Goal: Task Accomplishment & Management: Manage account settings

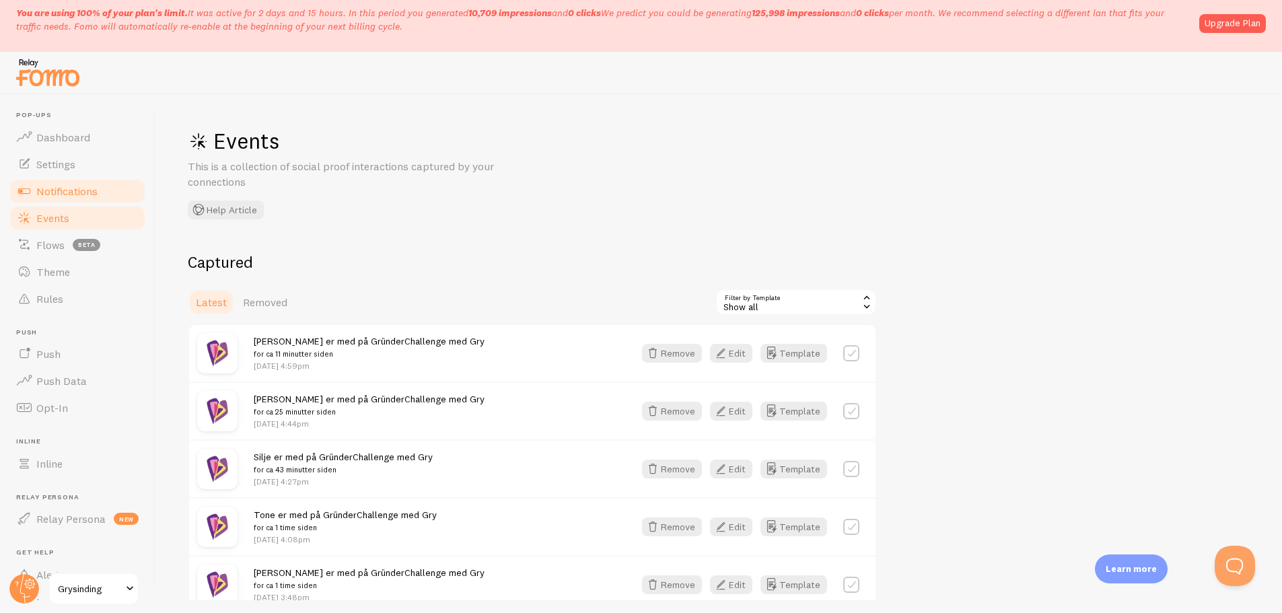
click at [94, 191] on span "Notifications" at bounding box center [66, 190] width 61 height 13
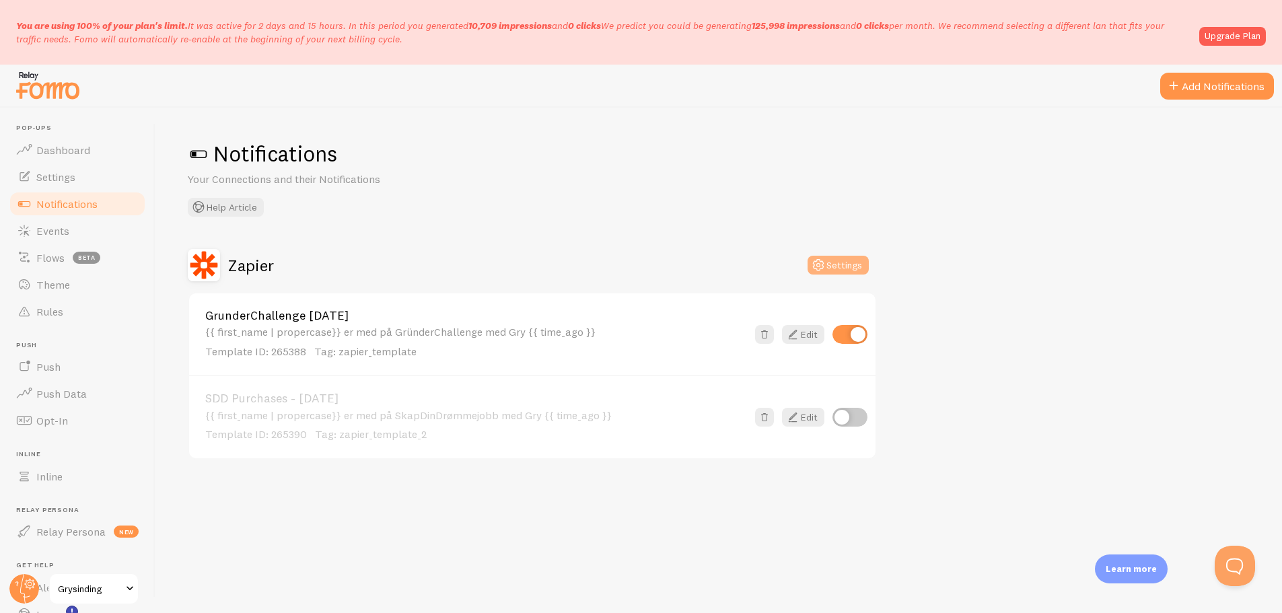
click at [817, 267] on icon at bounding box center [818, 265] width 16 height 16
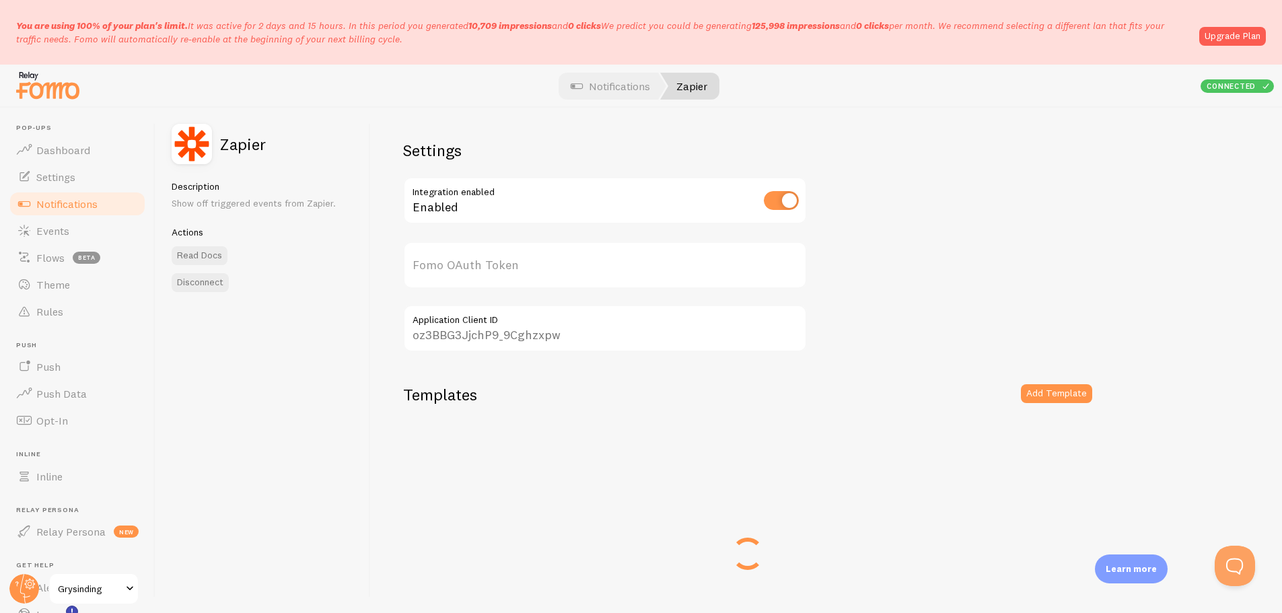
type input "TySzgInE8fYcIOxzjsGzQQ=="
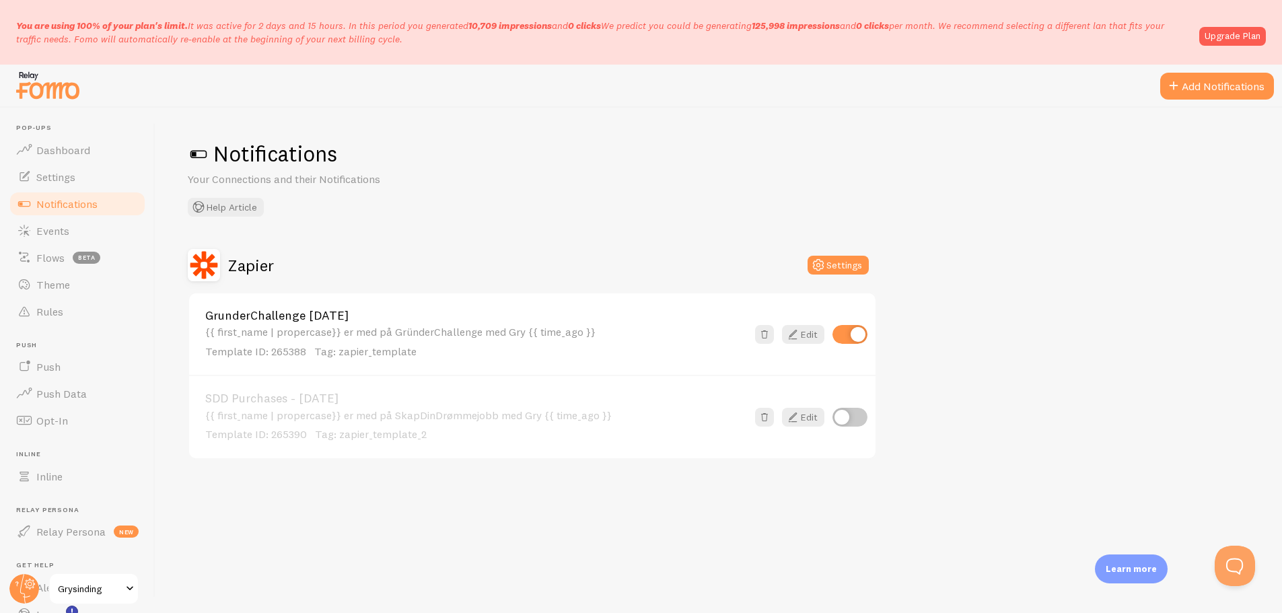
scroll to position [13, 0]
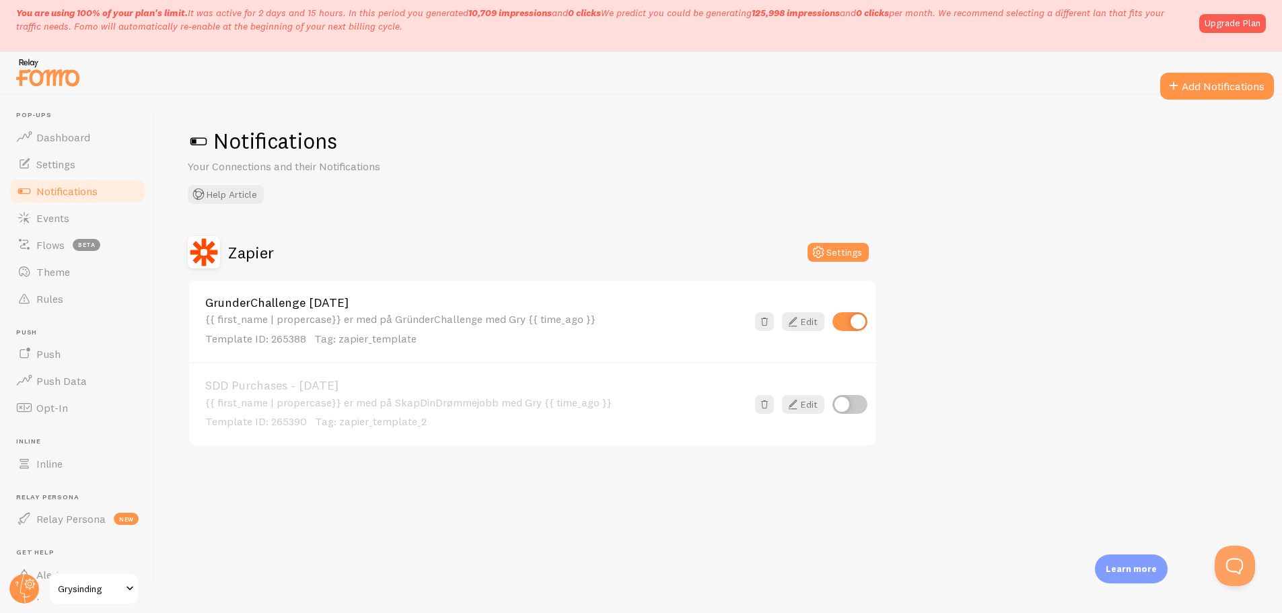
click at [860, 324] on input "checkbox" at bounding box center [850, 321] width 35 height 19
checkbox input "false"
click at [847, 410] on input "checkbox" at bounding box center [850, 404] width 35 height 19
checkbox input "true"
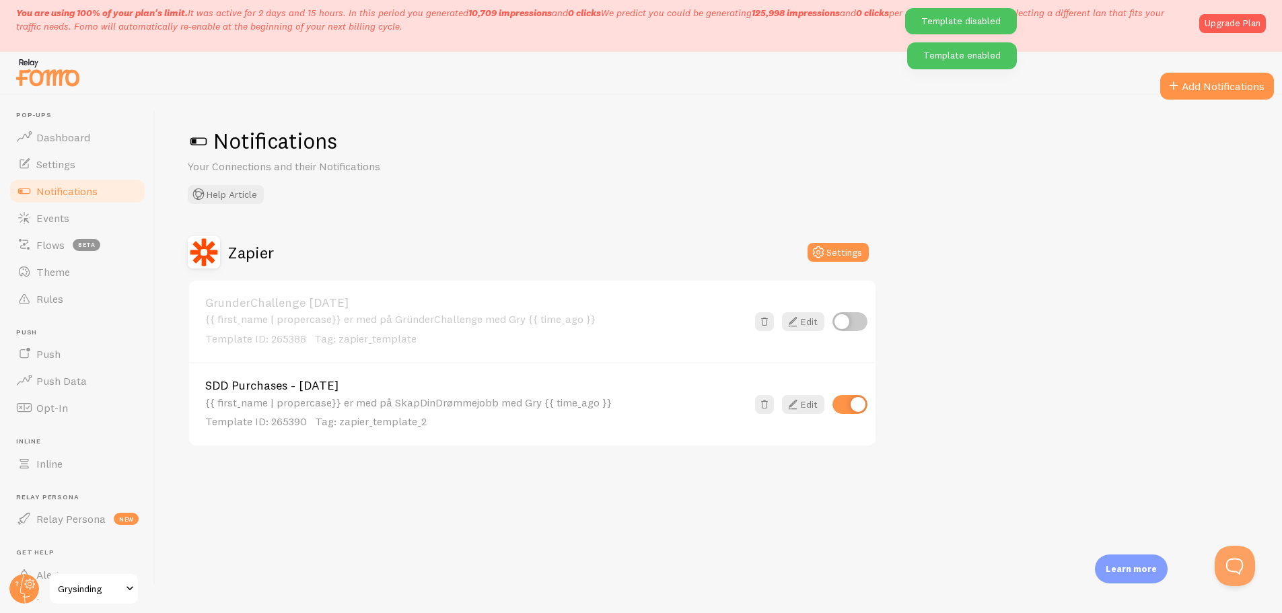
click at [457, 411] on div "{{ first_name | propercase}} er med på SkapDinDrømmejobb med Gry {{ time_ago }}…" at bounding box center [476, 412] width 542 height 33
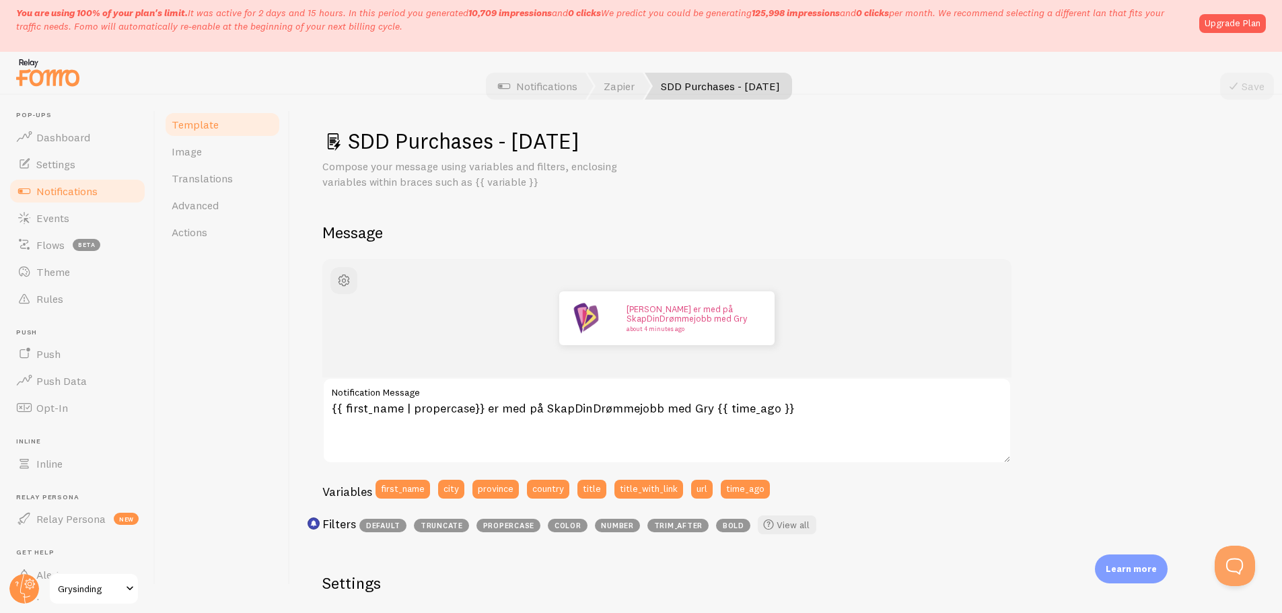
click at [462, 360] on div "John er med på SkapDinDrømmejobb med Gry about 4 minutes ago" at bounding box center [666, 318] width 689 height 118
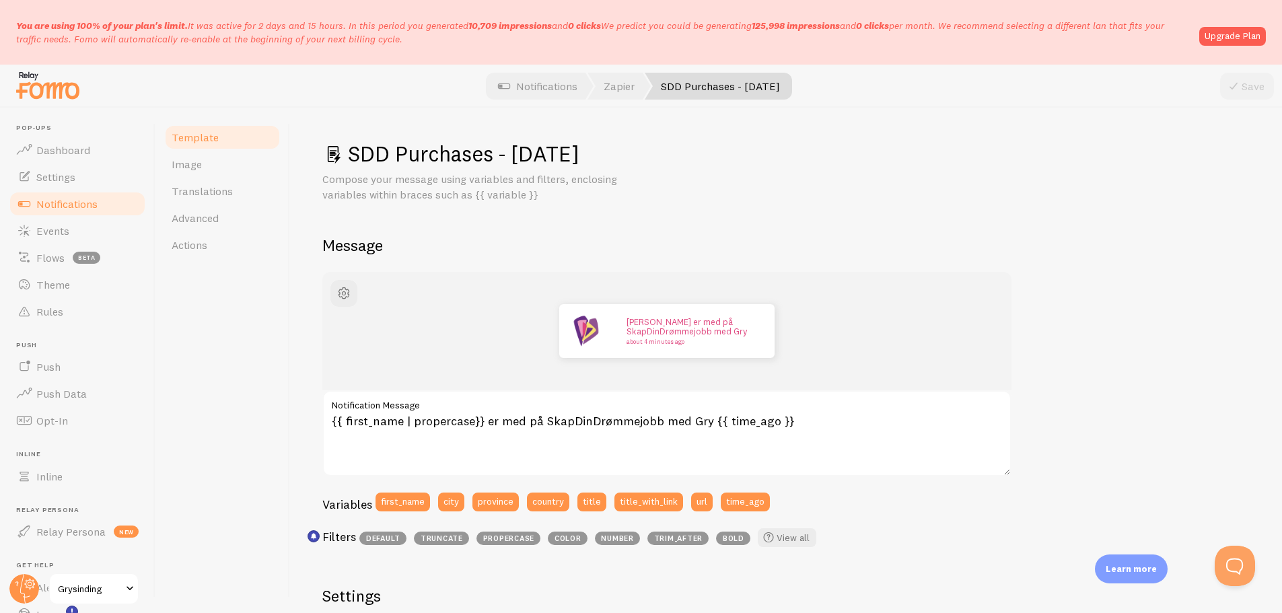
click at [261, 85] on div at bounding box center [641, 86] width 1282 height 43
click at [298, 102] on div at bounding box center [641, 86] width 1282 height 43
click at [61, 221] on link "Events" at bounding box center [77, 230] width 139 height 27
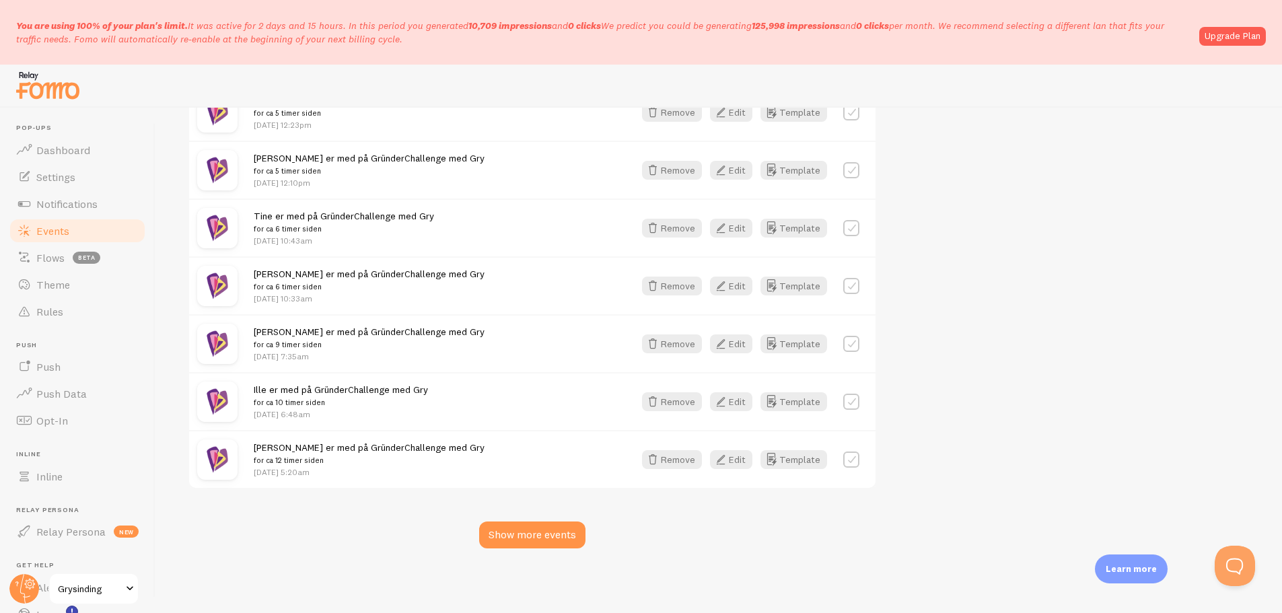
scroll to position [13, 0]
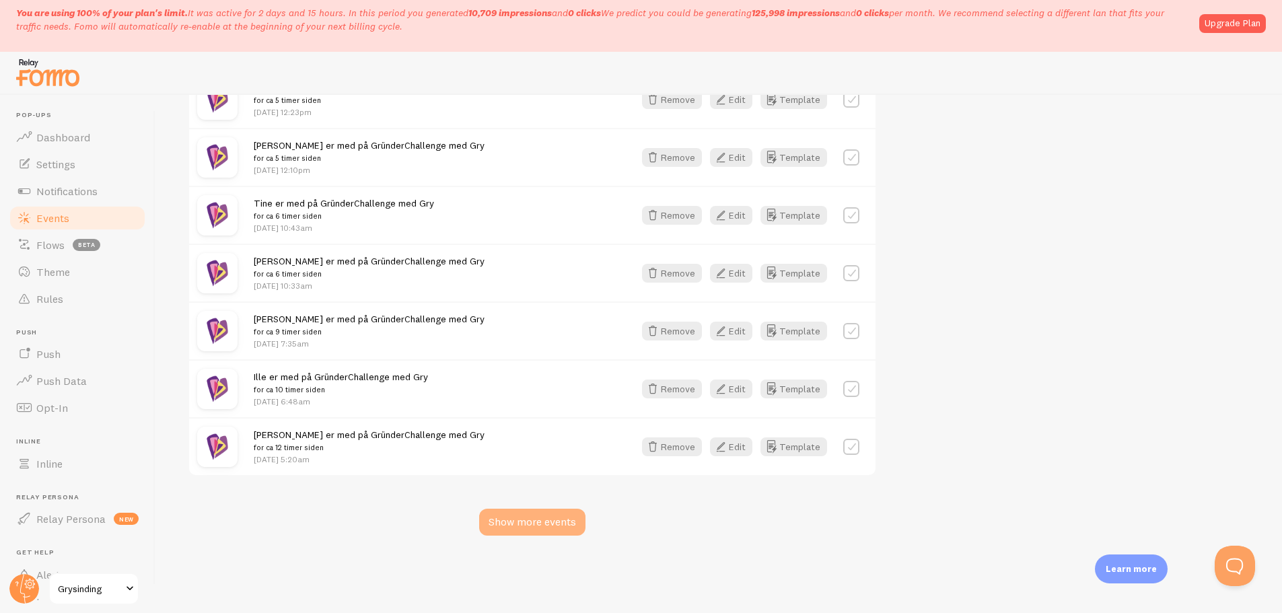
click at [553, 522] on div "Show more events" at bounding box center [532, 522] width 106 height 27
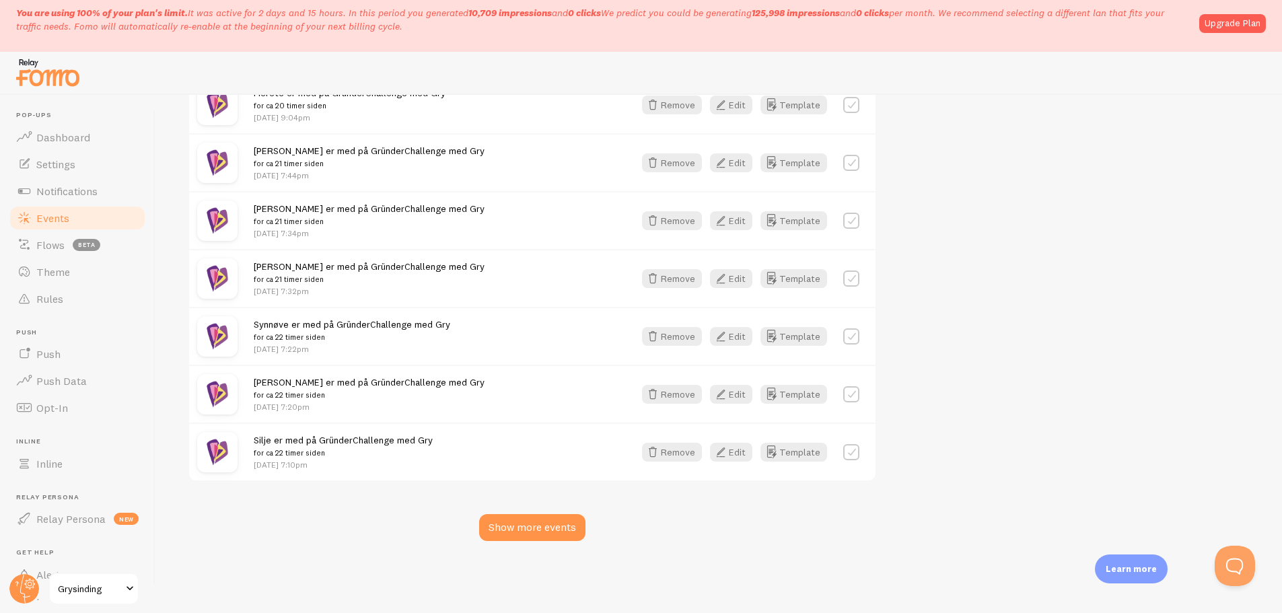
scroll to position [3322, 0]
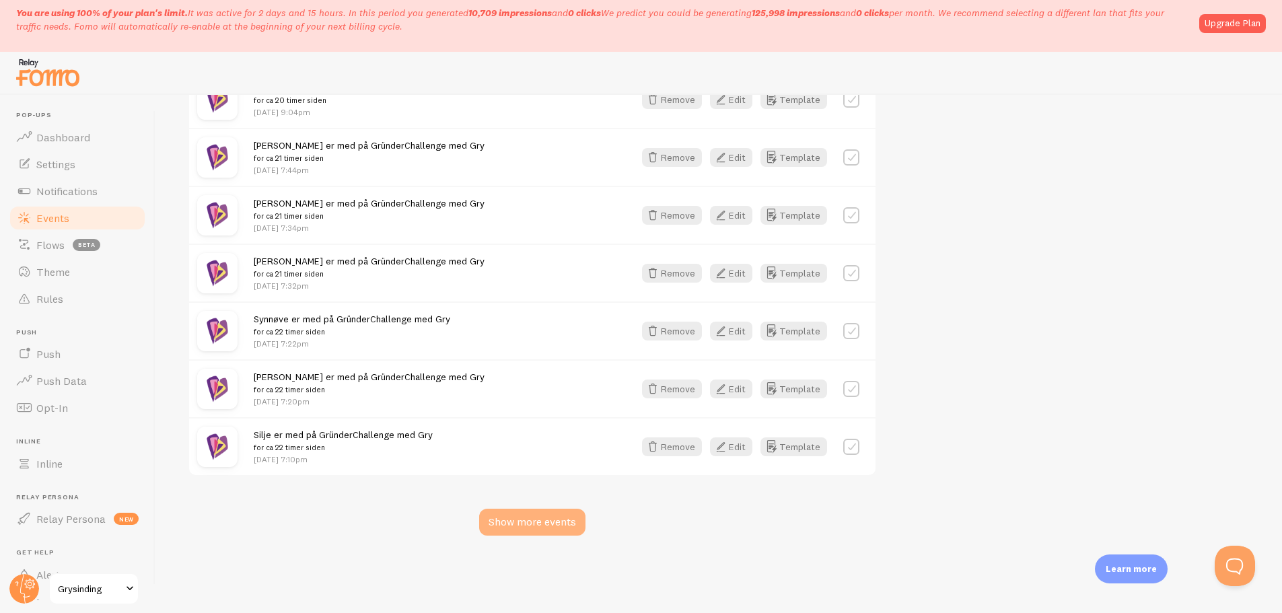
click at [524, 520] on div "Show more events" at bounding box center [532, 522] width 106 height 27
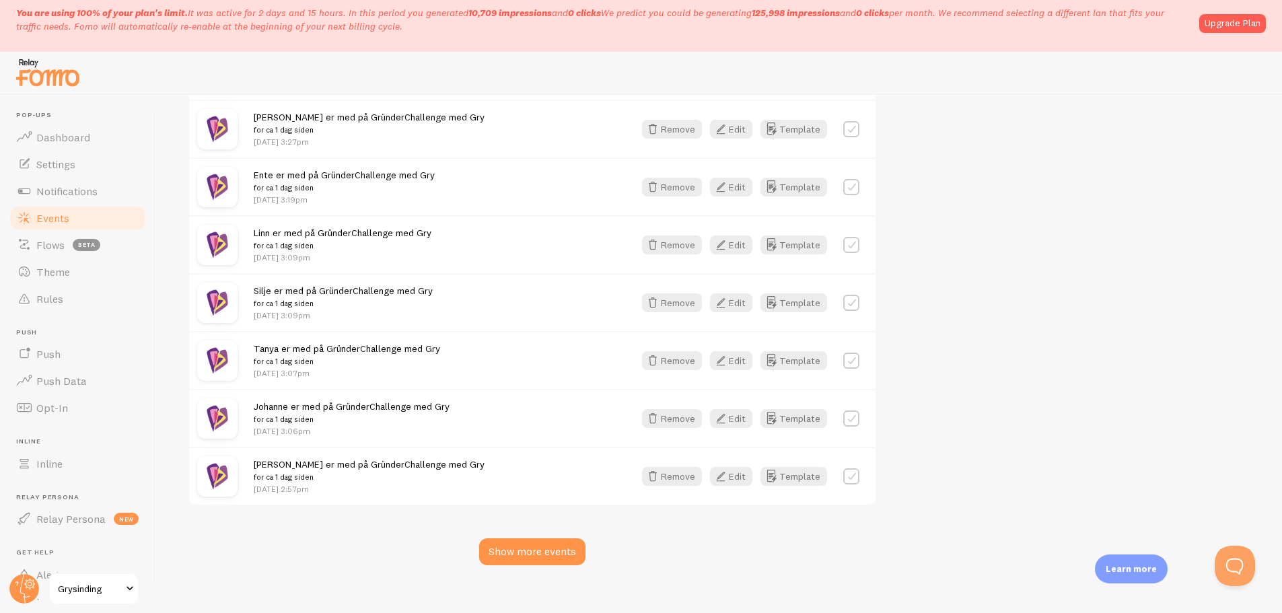
scroll to position [5059, 0]
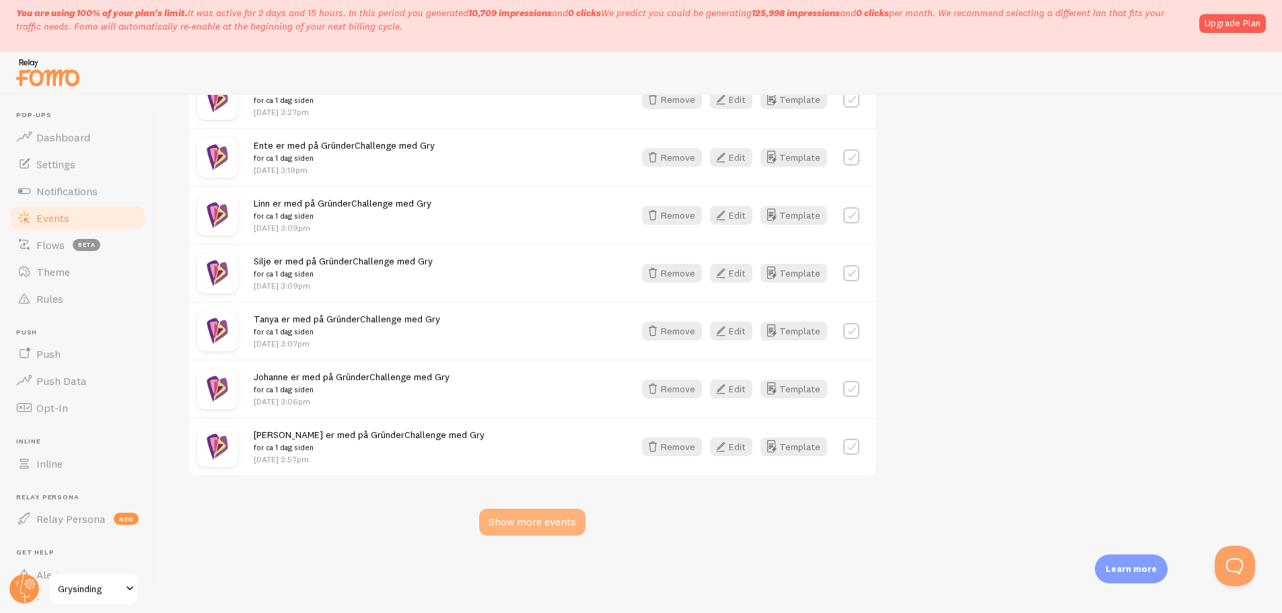
click at [547, 524] on div "Show more events" at bounding box center [532, 522] width 106 height 27
click at [539, 530] on div "Show more events" at bounding box center [532, 522] width 106 height 27
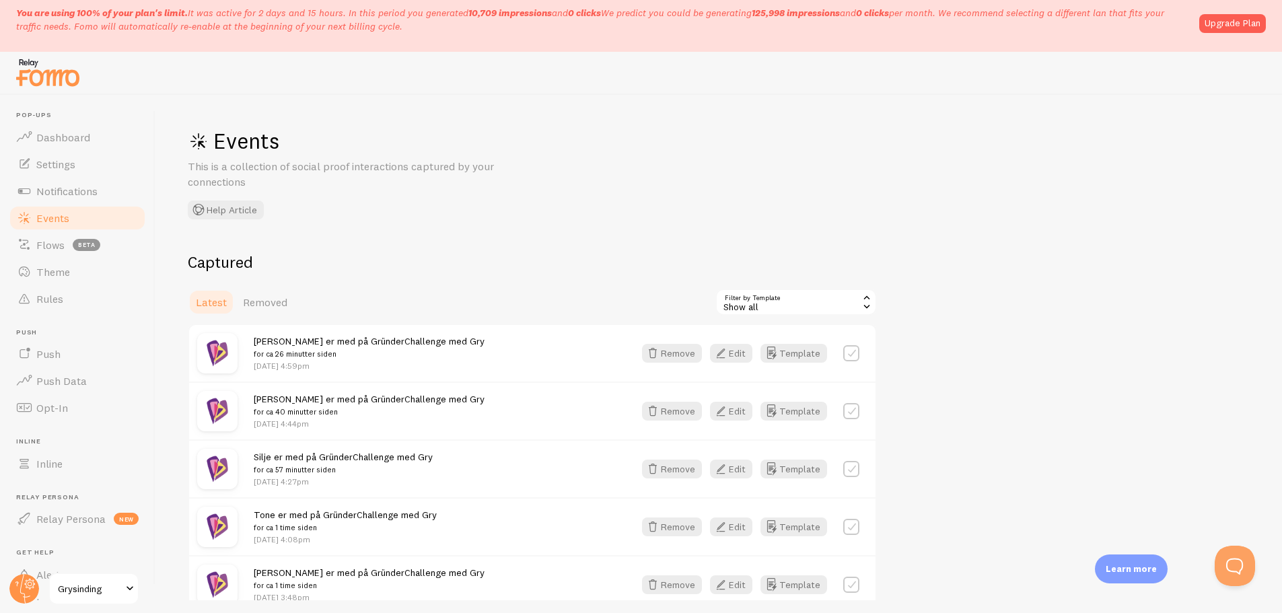
scroll to position [0, 0]
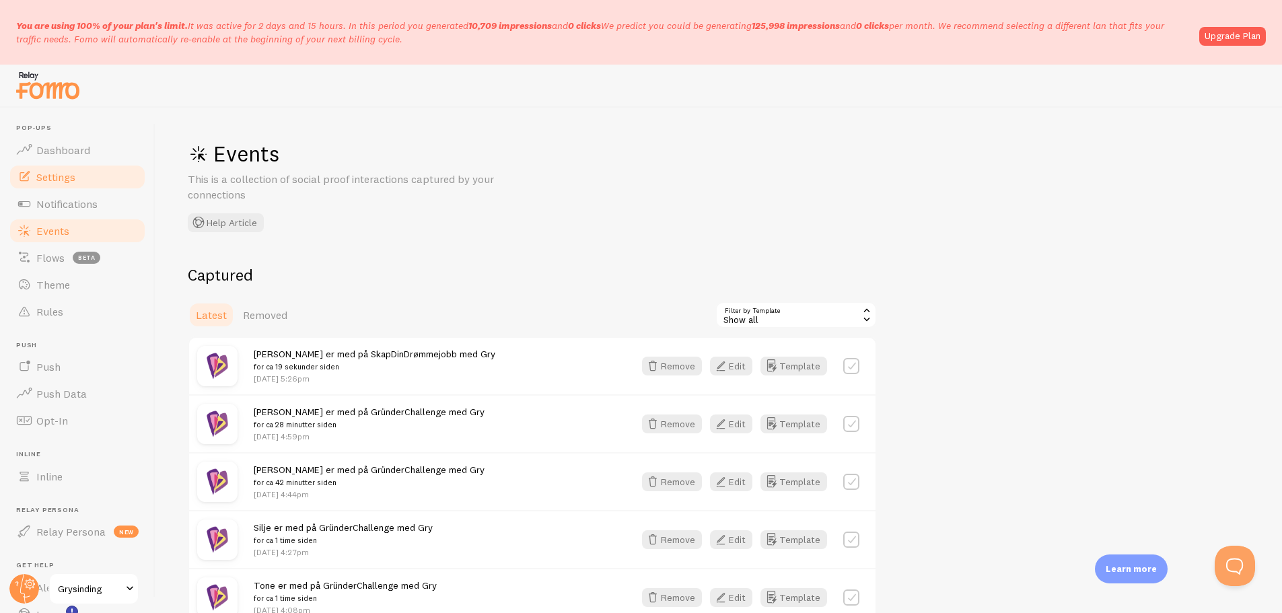
click at [90, 178] on link "Settings" at bounding box center [77, 177] width 139 height 27
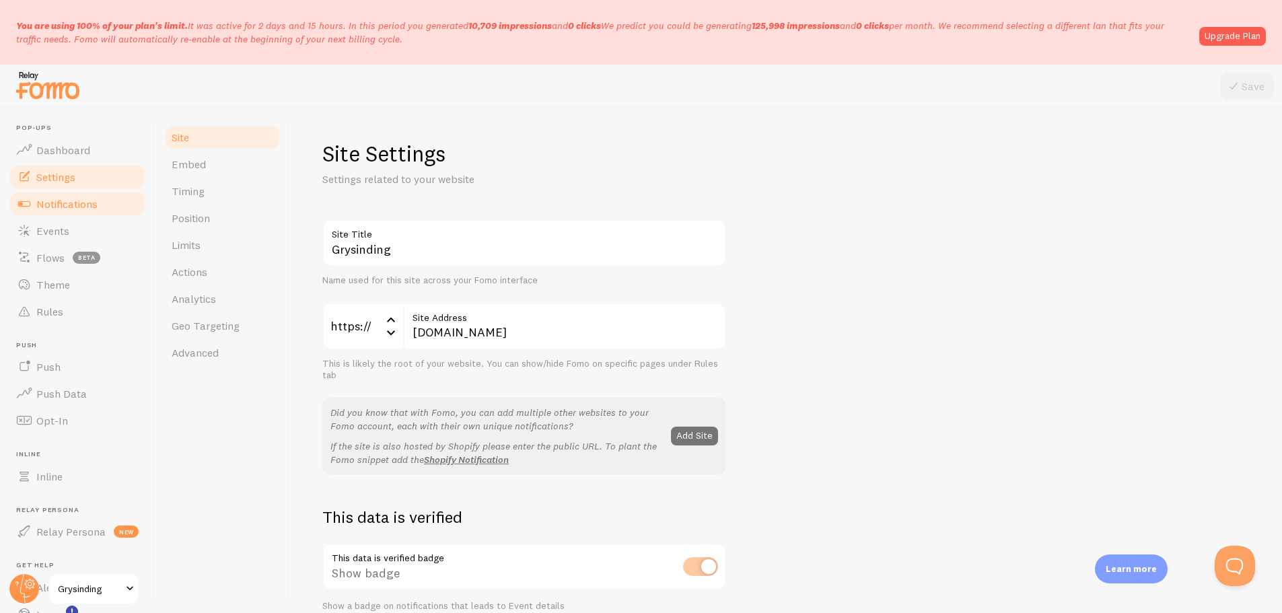
click at [85, 209] on span "Notifications" at bounding box center [66, 203] width 61 height 13
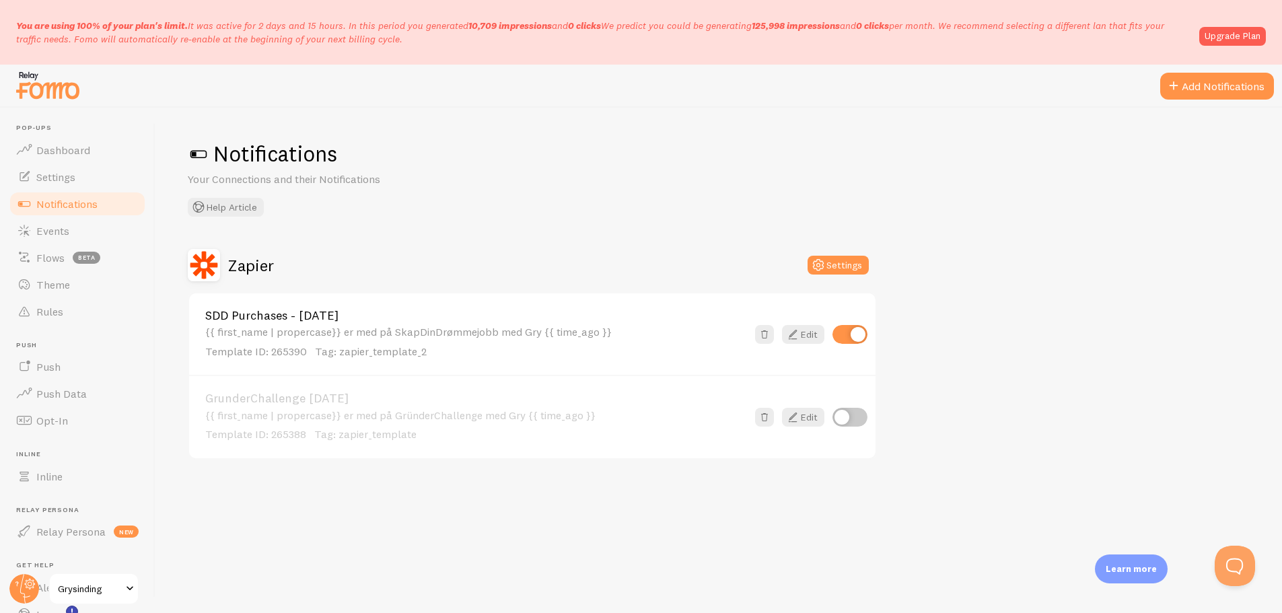
scroll to position [13, 0]
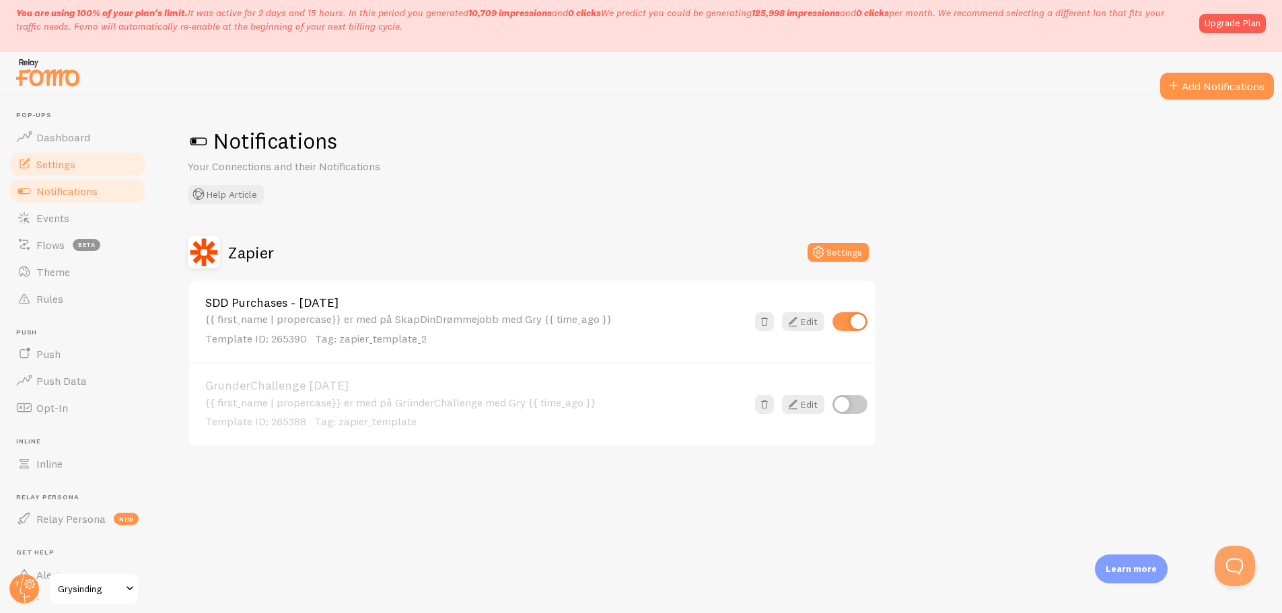
click at [66, 165] on span "Settings" at bounding box center [55, 164] width 39 height 13
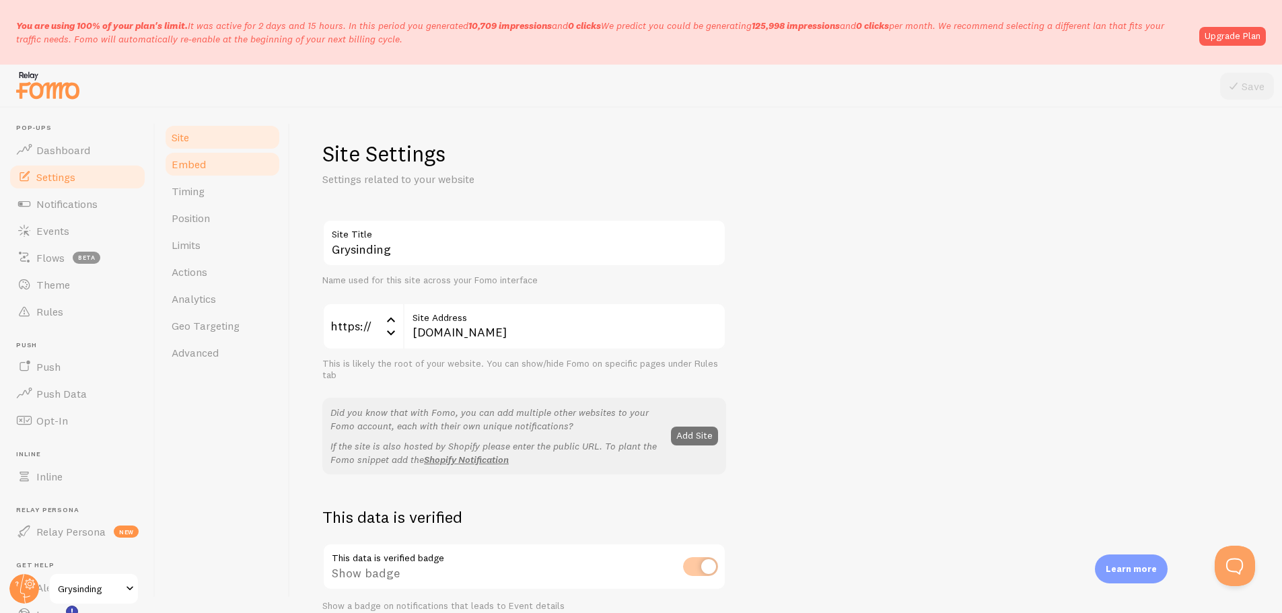
click at [244, 174] on link "Embed" at bounding box center [223, 164] width 118 height 27
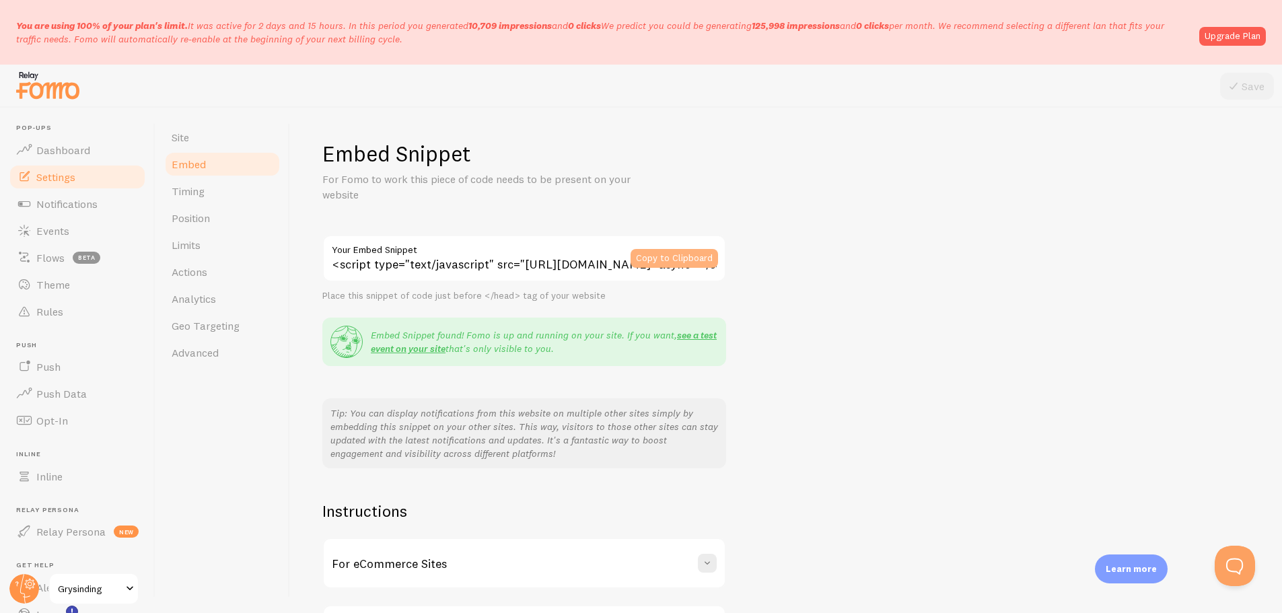
click at [648, 256] on button "Copy to Clipboard" at bounding box center [675, 258] width 88 height 19
click at [77, 198] on span "Notifications" at bounding box center [66, 203] width 61 height 13
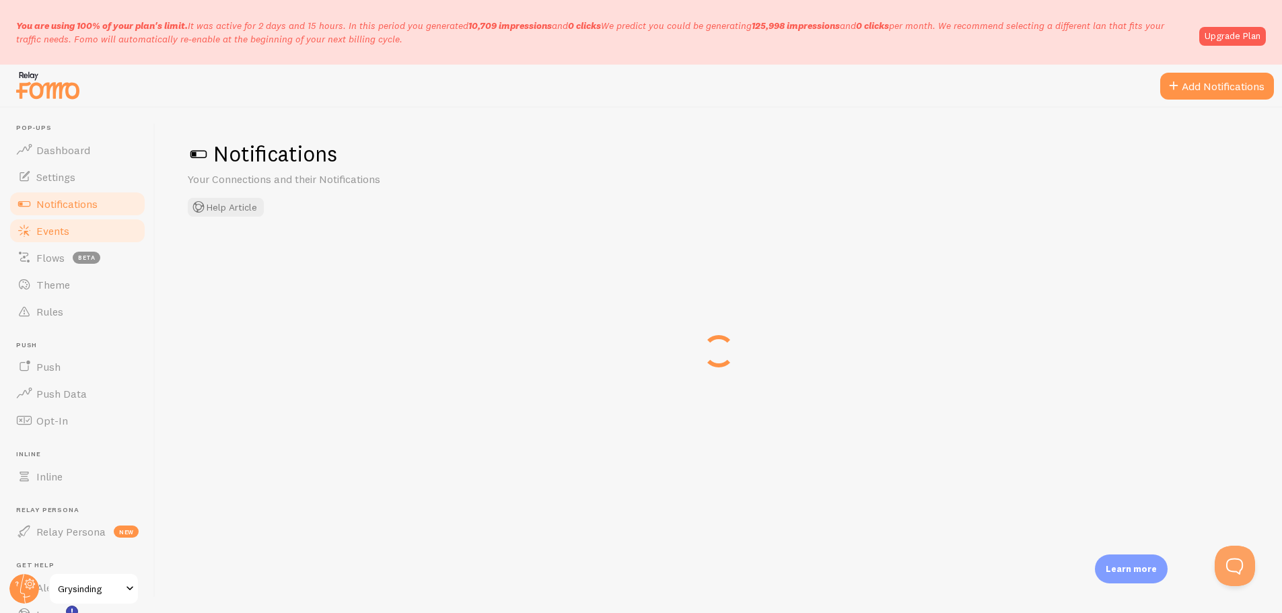
click at [68, 228] on span "Events" at bounding box center [52, 230] width 33 height 13
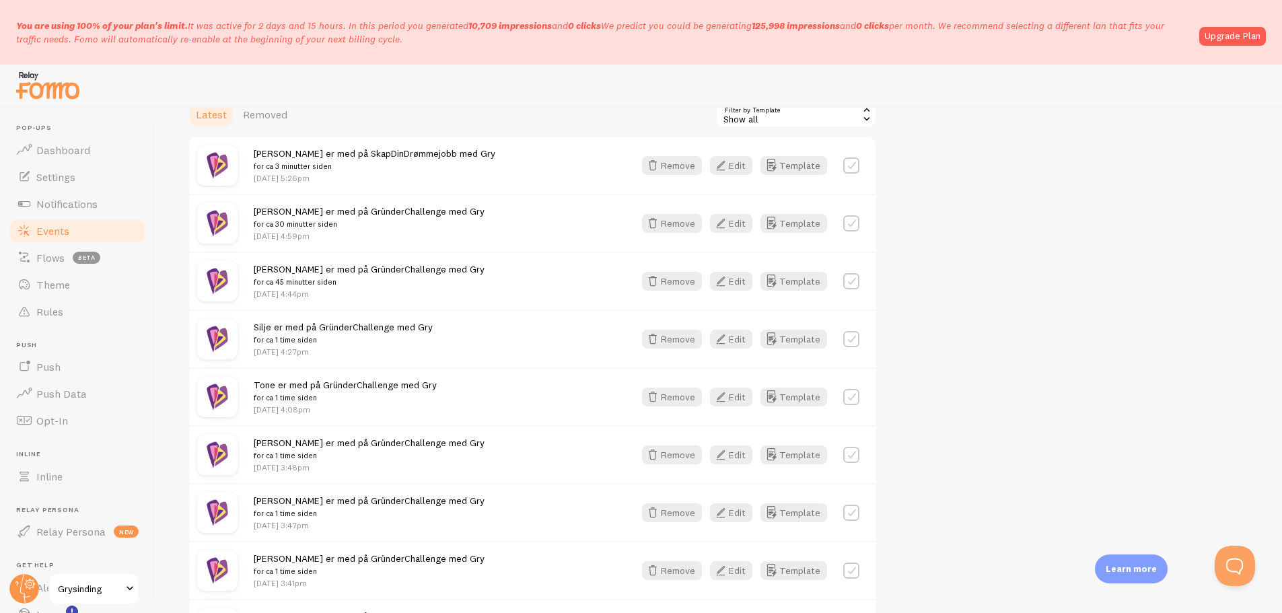
scroll to position [201, 0]
click at [799, 114] on div "Show all" at bounding box center [797, 113] width 162 height 27
click at [786, 164] on li "SDD Purchases - [DATE]" at bounding box center [796, 170] width 159 height 20
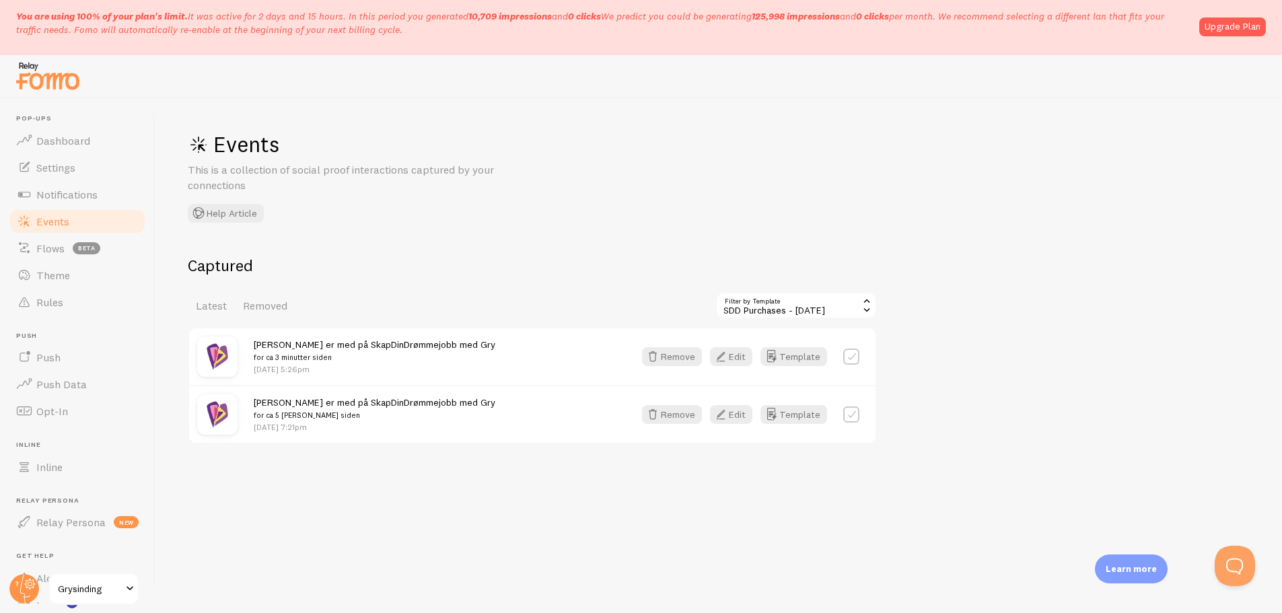
scroll to position [10, 0]
click at [371, 279] on div "Captured Latest Removed Filter by Template 265390 SDD Purchases - [DATE] Show a…" at bounding box center [532, 348] width 689 height 189
click at [73, 170] on span "Settings" at bounding box center [55, 166] width 39 height 13
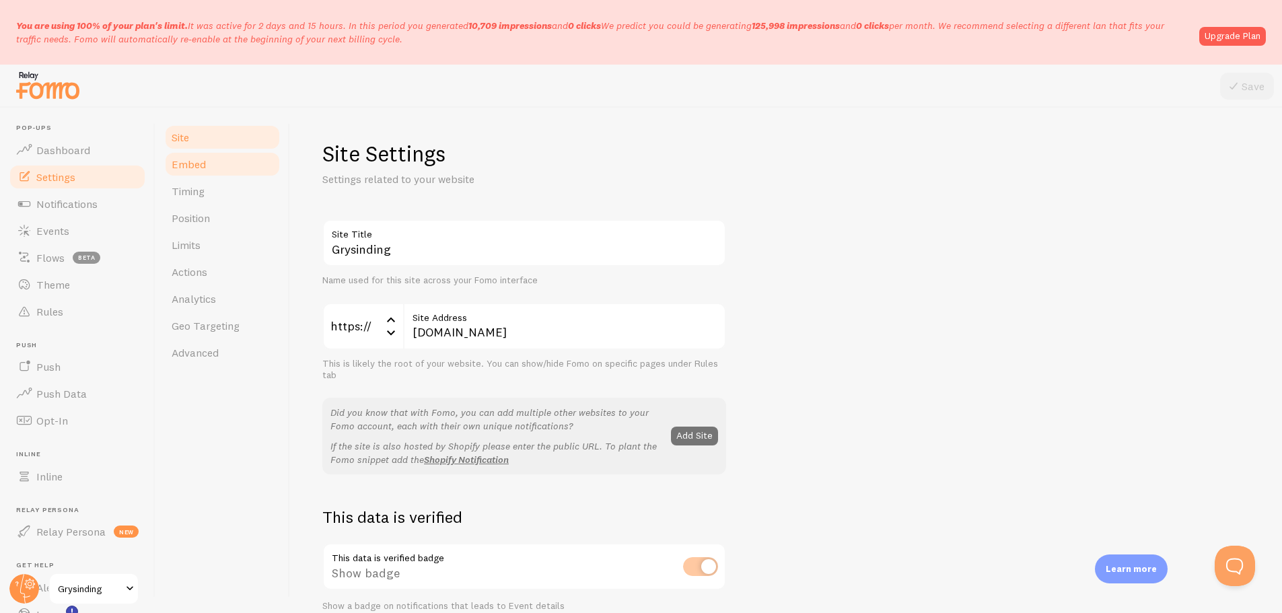
click at [225, 158] on link "Embed" at bounding box center [223, 164] width 118 height 27
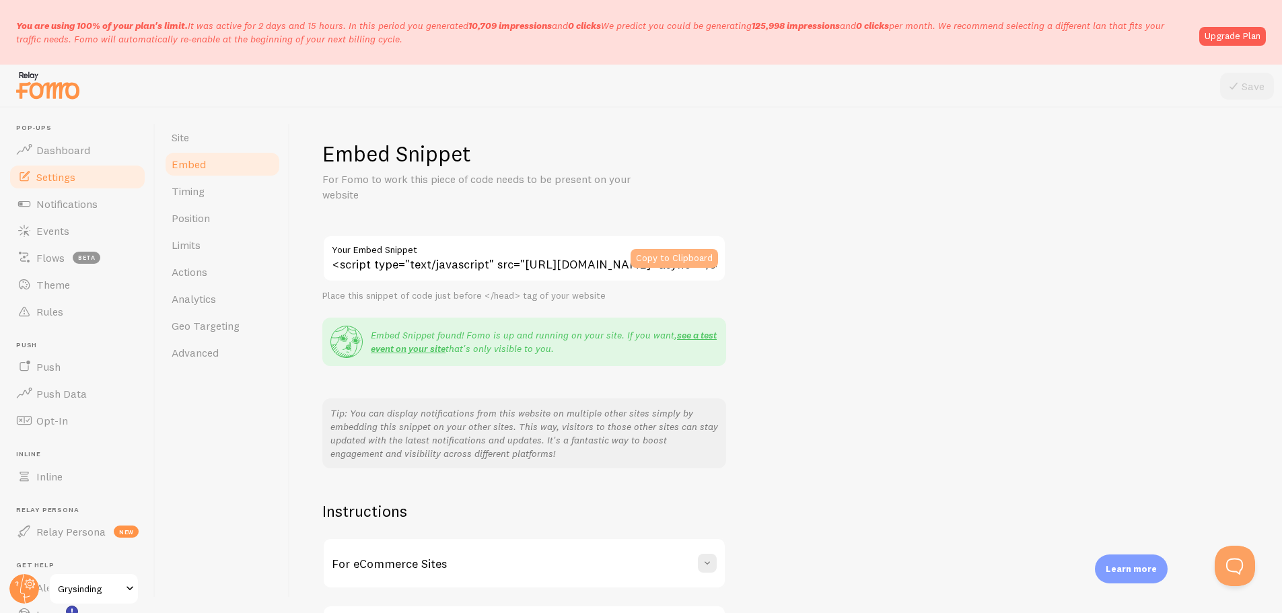
click at [675, 257] on button "Copy to Clipboard" at bounding box center [675, 258] width 88 height 19
click at [53, 212] on link "Notifications" at bounding box center [77, 204] width 139 height 27
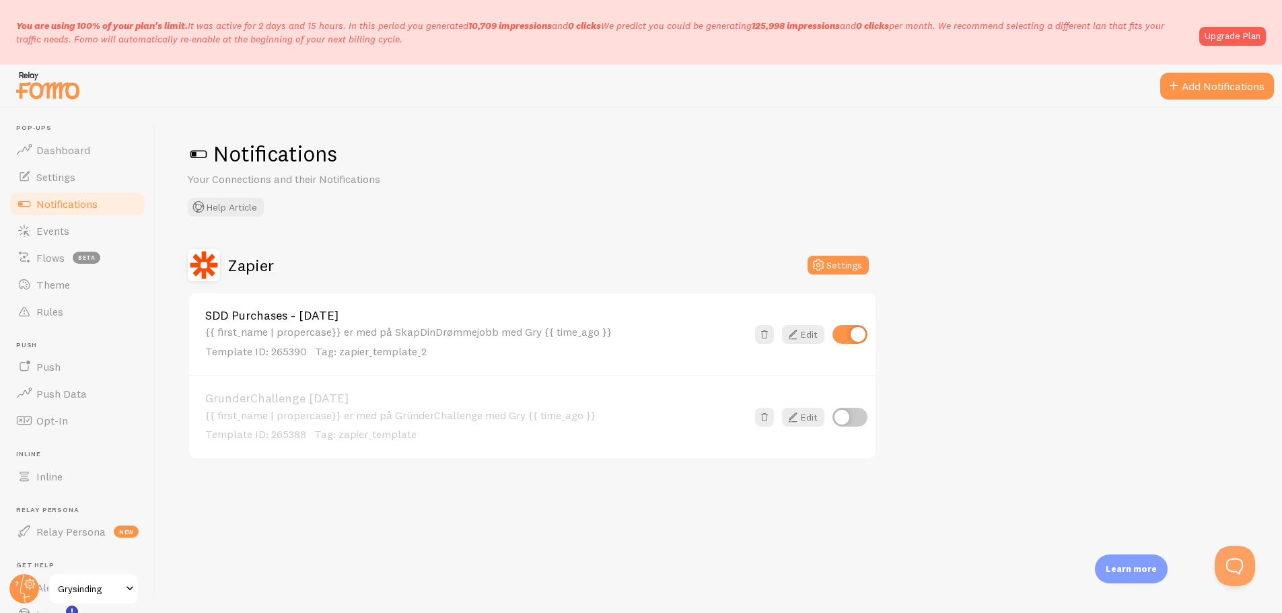
scroll to position [13, 0]
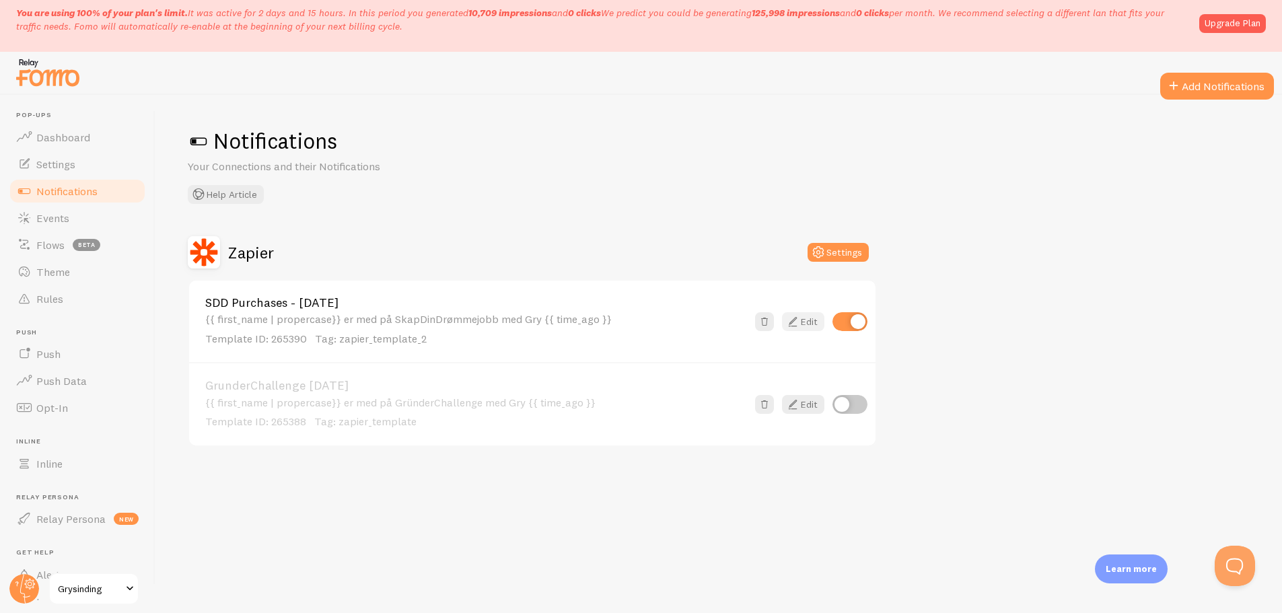
click at [809, 328] on link "Edit" at bounding box center [803, 321] width 42 height 19
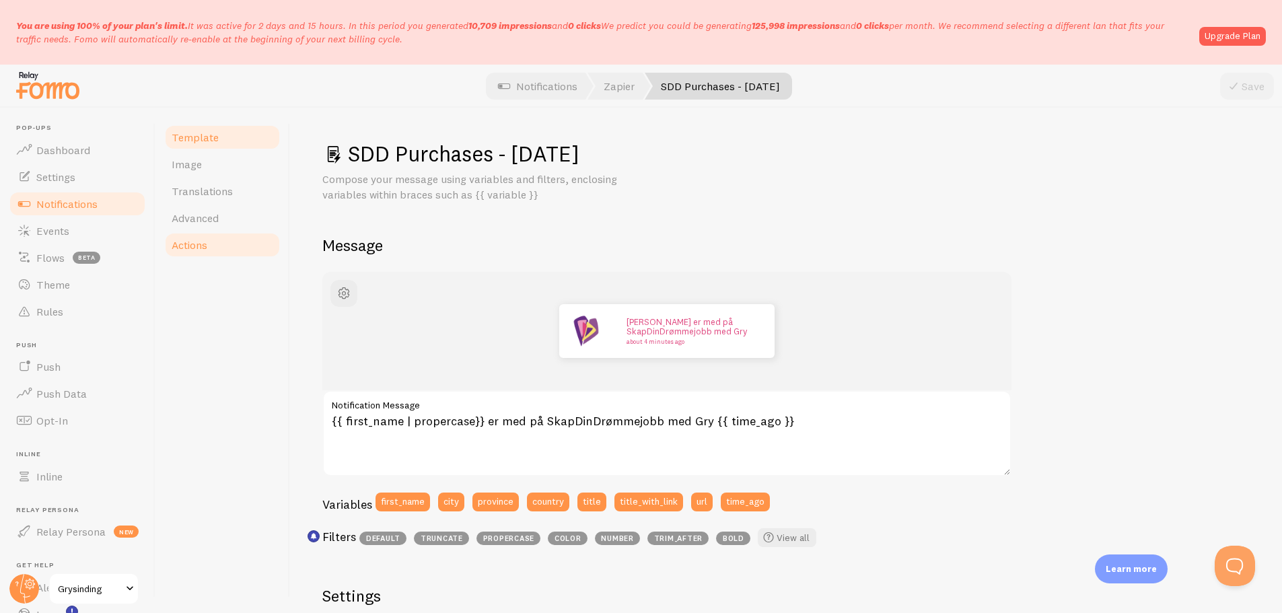
click at [201, 240] on span "Actions" at bounding box center [190, 244] width 36 height 13
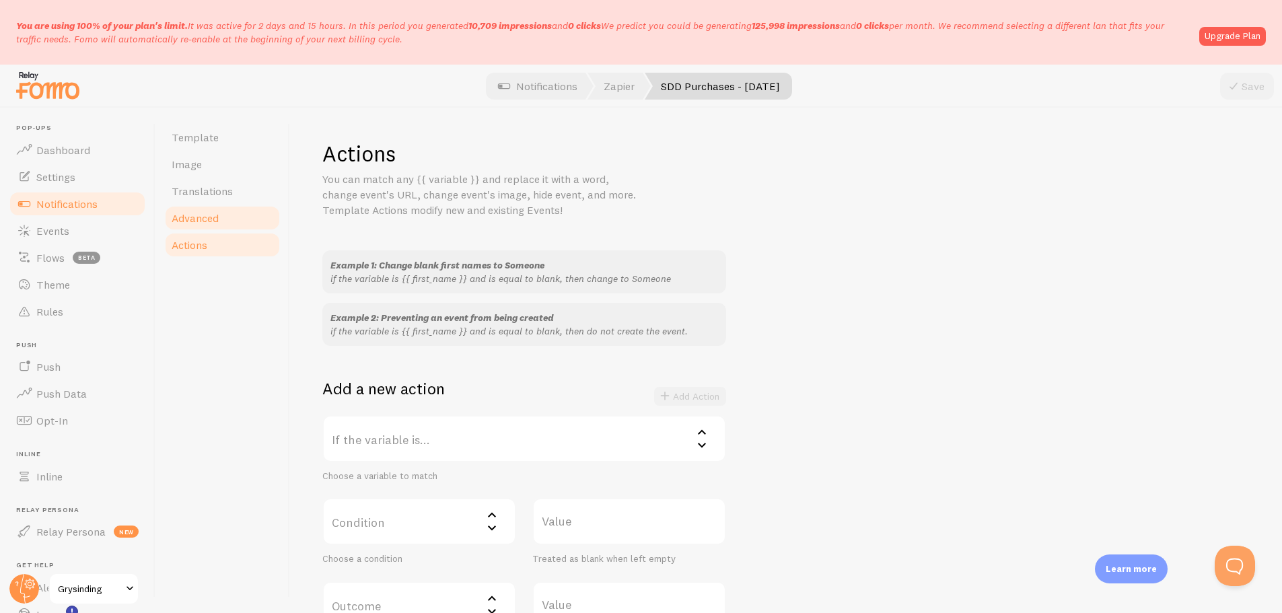
click at [201, 231] on link "Advanced" at bounding box center [223, 218] width 118 height 27
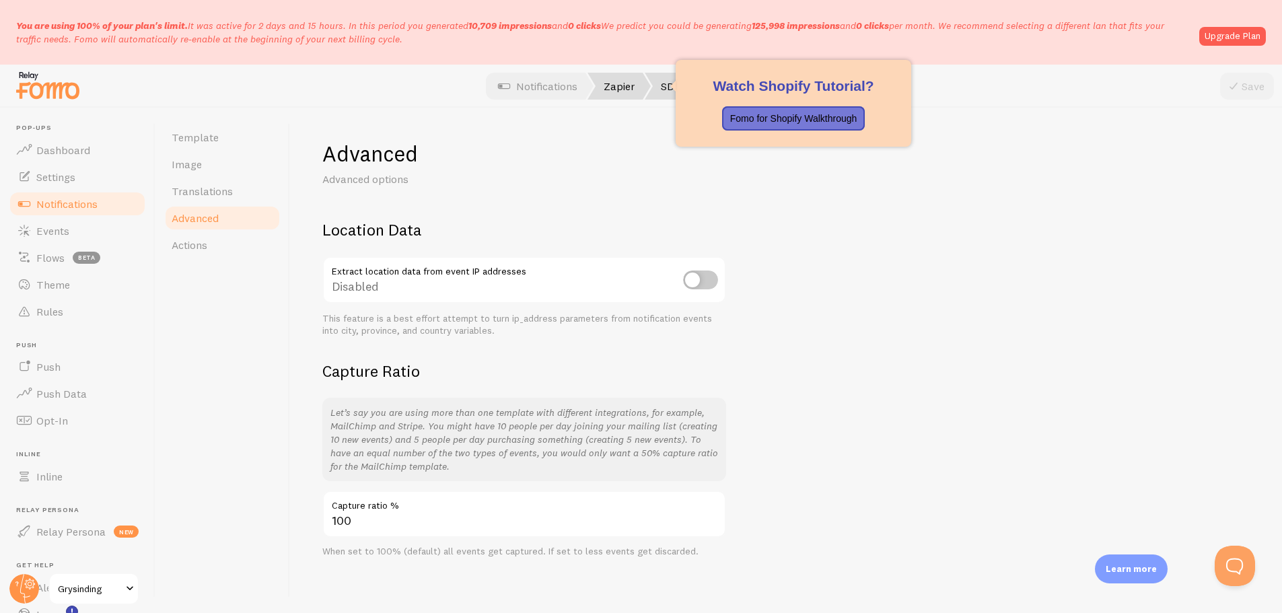
click at [593, 77] on span at bounding box center [592, 86] width 8 height 27
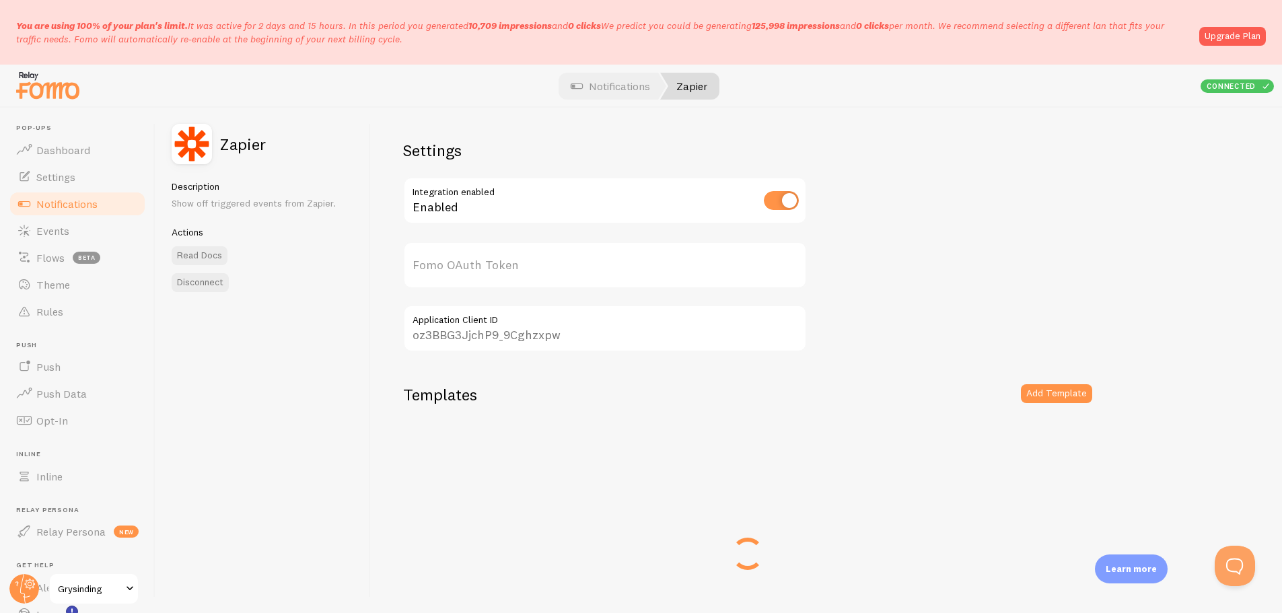
type input "TySzgInE8fYcIOxzjsGzQQ=="
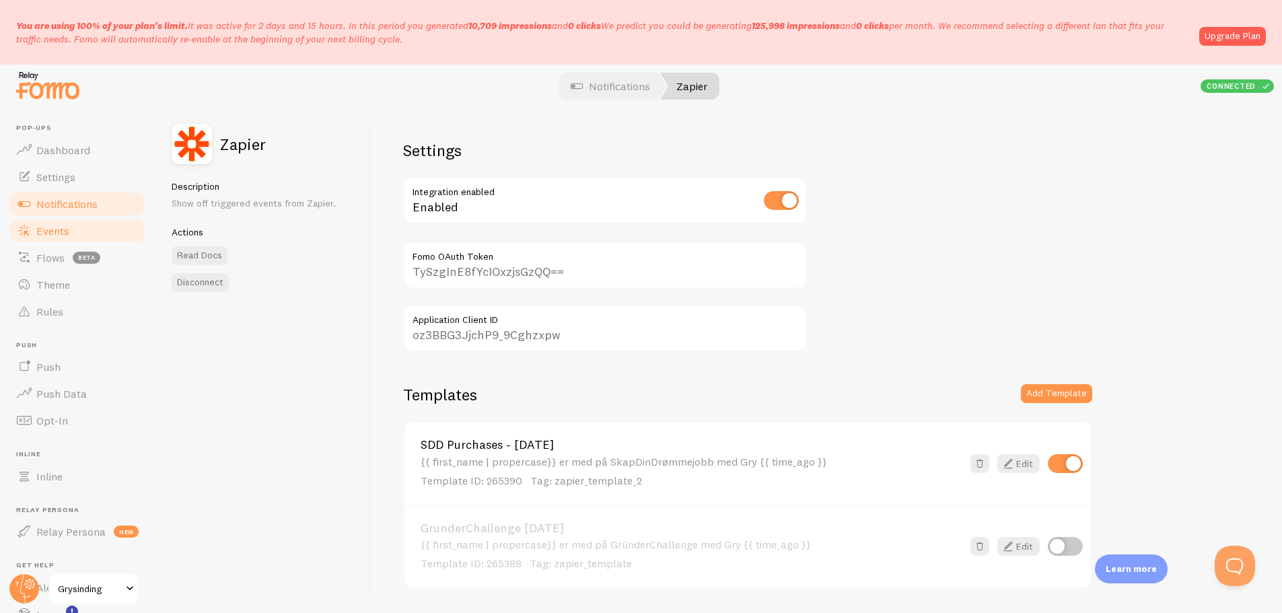
click at [81, 224] on link "Events" at bounding box center [77, 230] width 139 height 27
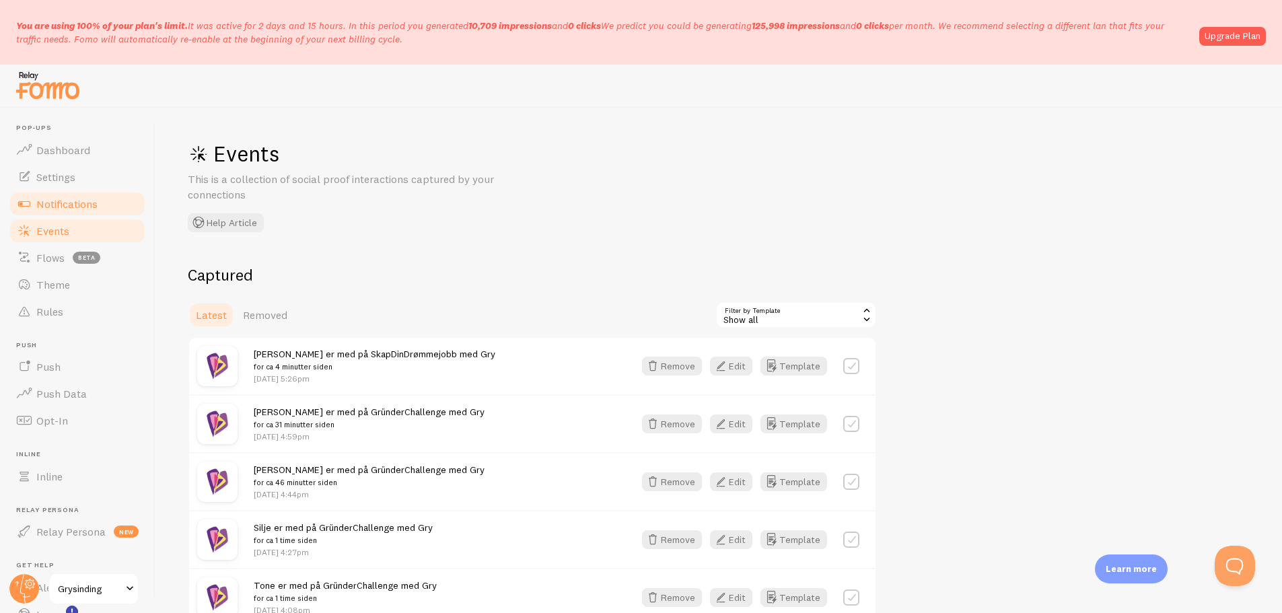
click at [90, 204] on span "Notifications" at bounding box center [66, 203] width 61 height 13
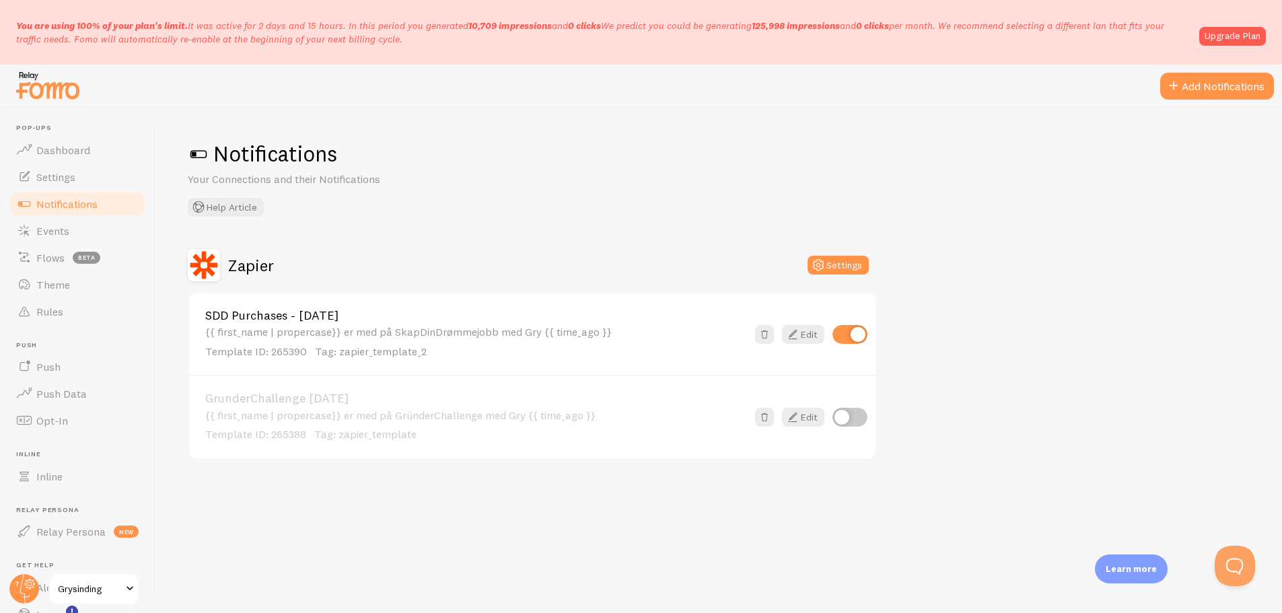
click at [351, 320] on link "SDD Purchases - [DATE]" at bounding box center [476, 316] width 542 height 12
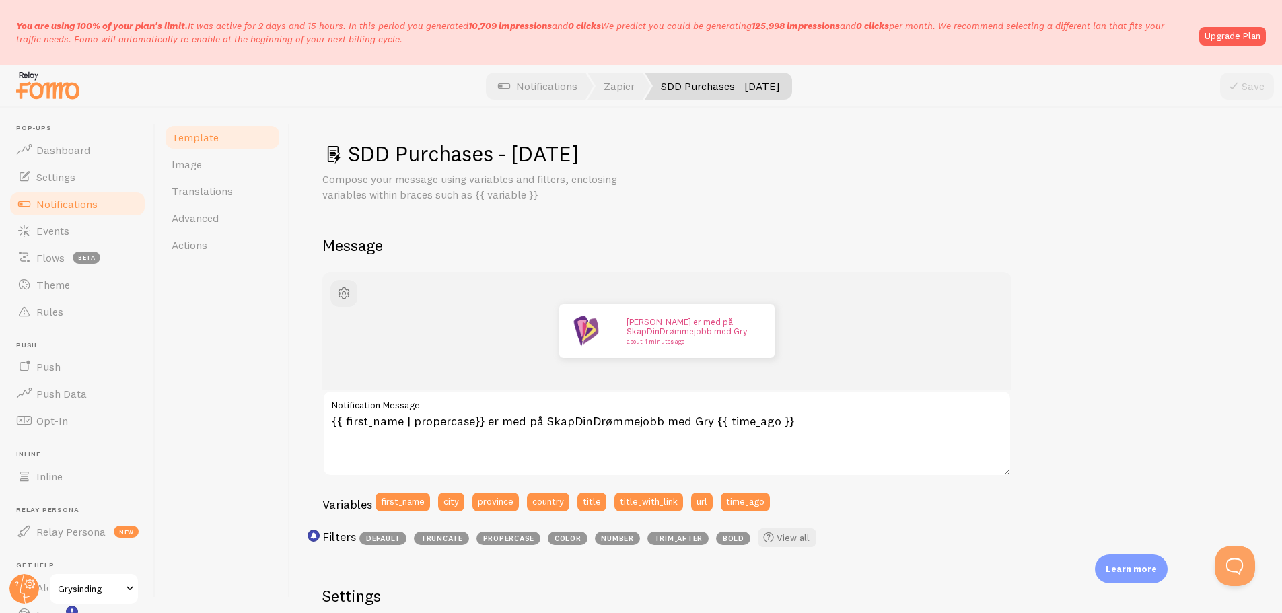
click at [264, 355] on div "Template Image Translations Advanced Actions" at bounding box center [222, 361] width 135 height 506
click at [56, 183] on span "Settings" at bounding box center [55, 176] width 39 height 13
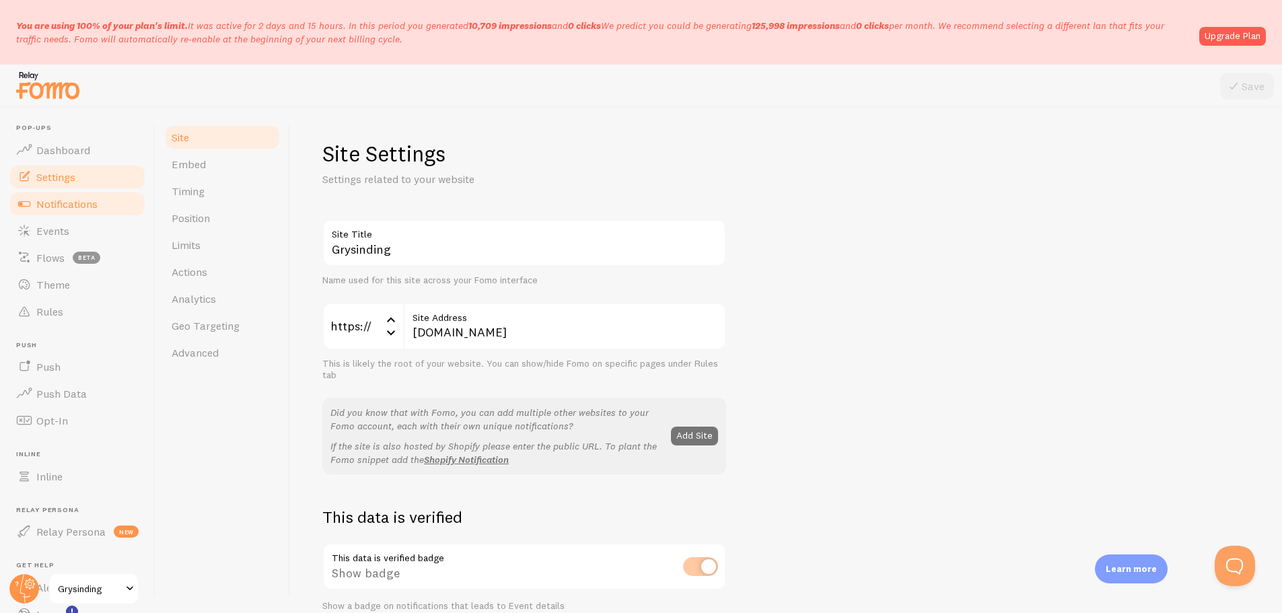
click at [75, 205] on span "Notifications" at bounding box center [66, 203] width 61 height 13
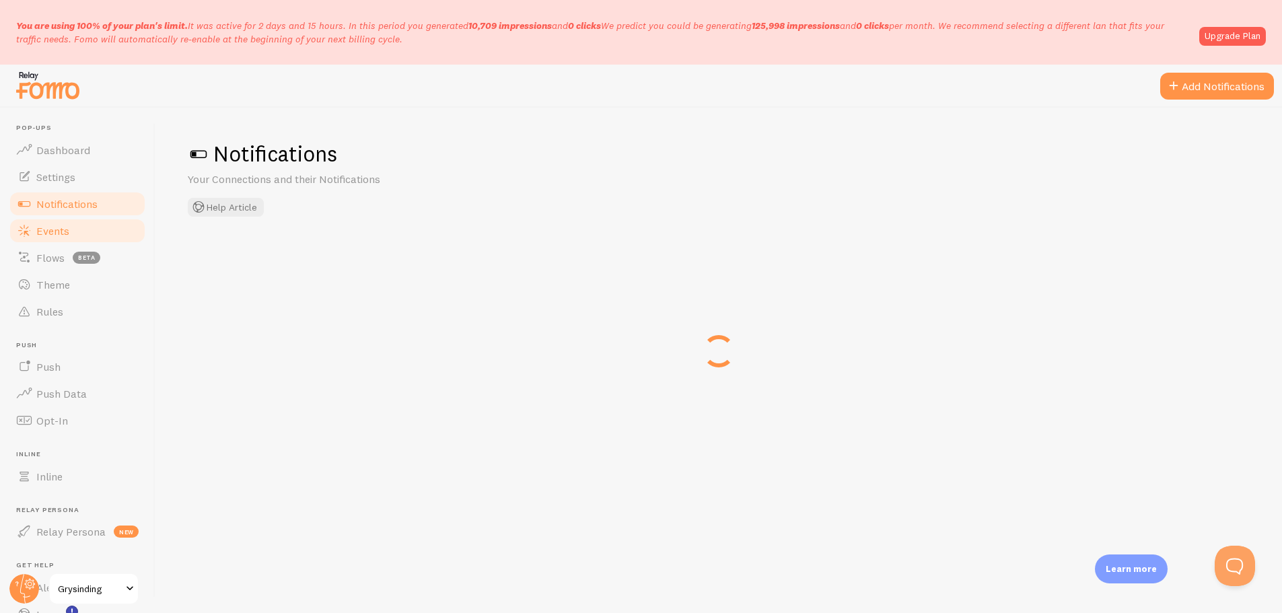
click at [69, 219] on link "Events" at bounding box center [77, 230] width 139 height 27
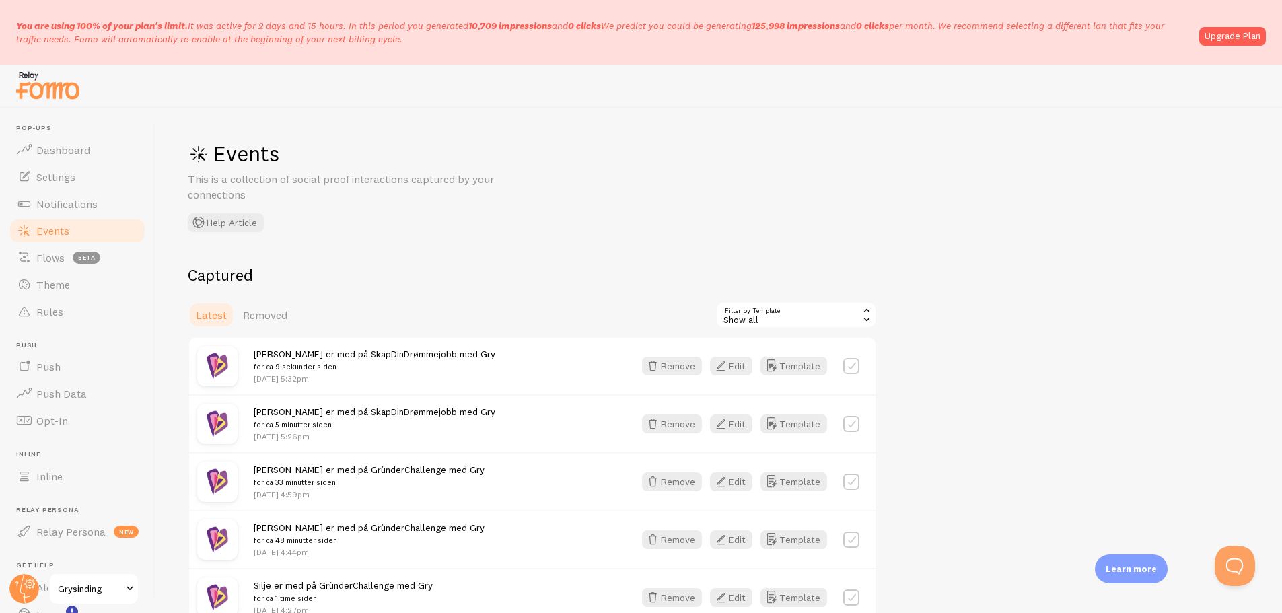
click at [842, 312] on div "Show all" at bounding box center [797, 315] width 162 height 27
click at [821, 366] on li "SDD Purchases - [DATE]" at bounding box center [796, 371] width 159 height 20
click at [825, 308] on div "SDD Purchases - [DATE]" at bounding box center [797, 315] width 162 height 27
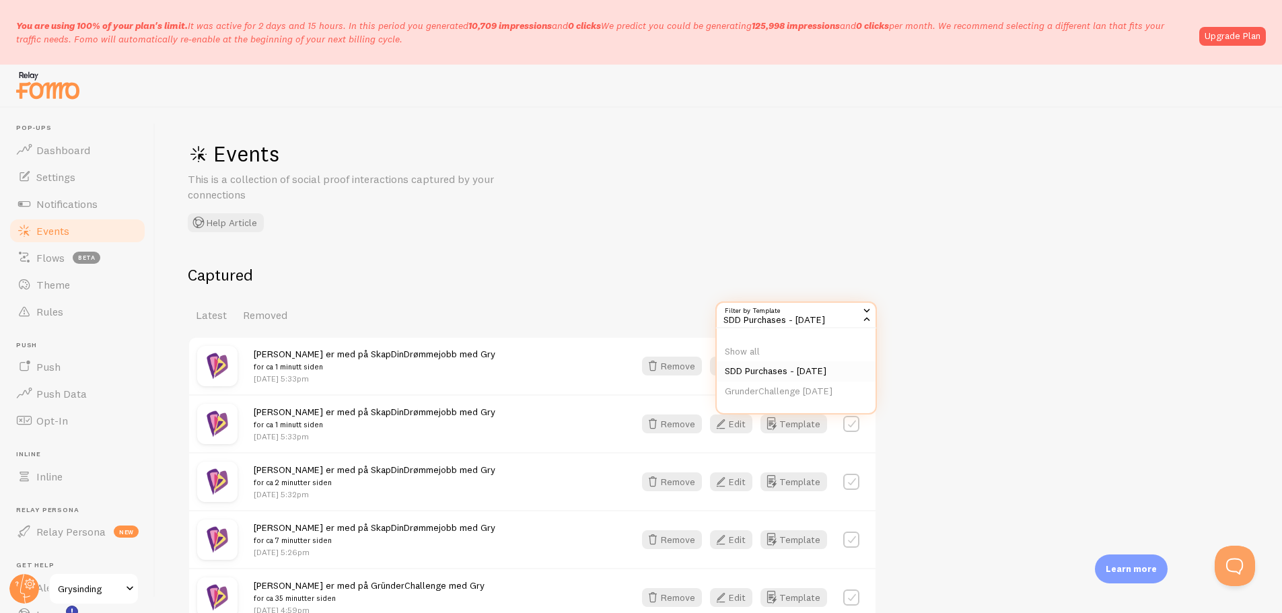
click at [792, 366] on li "SDD Purchases - [DATE]" at bounding box center [796, 371] width 159 height 20
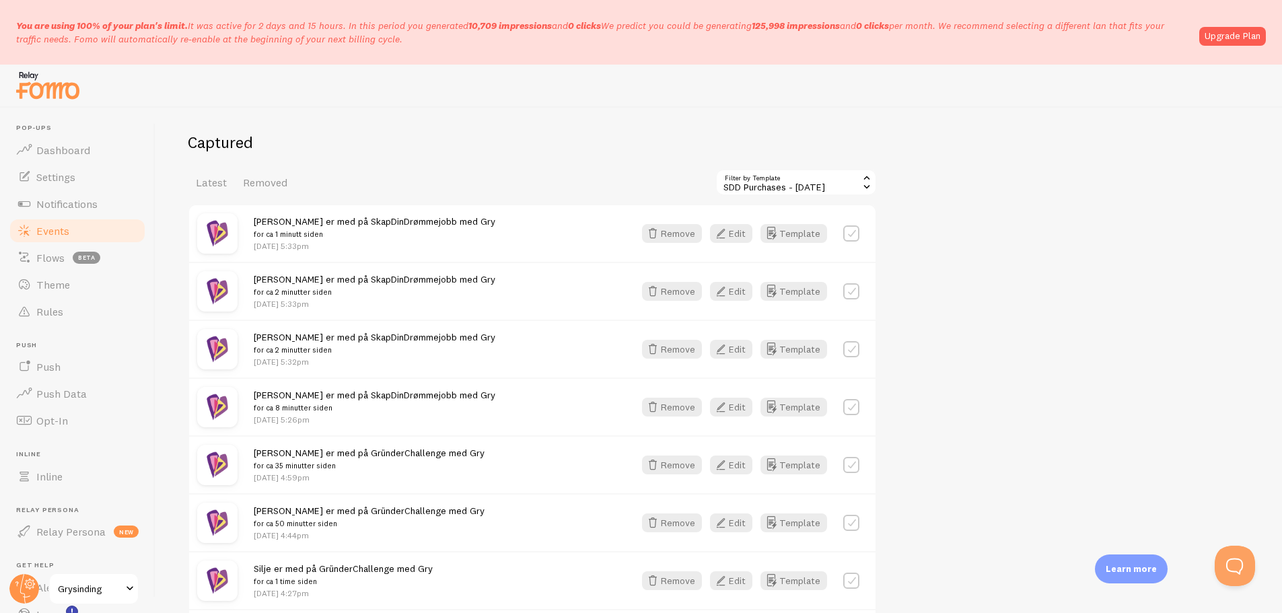
scroll to position [134, 0]
click at [681, 292] on button "Remove" at bounding box center [672, 290] width 60 height 19
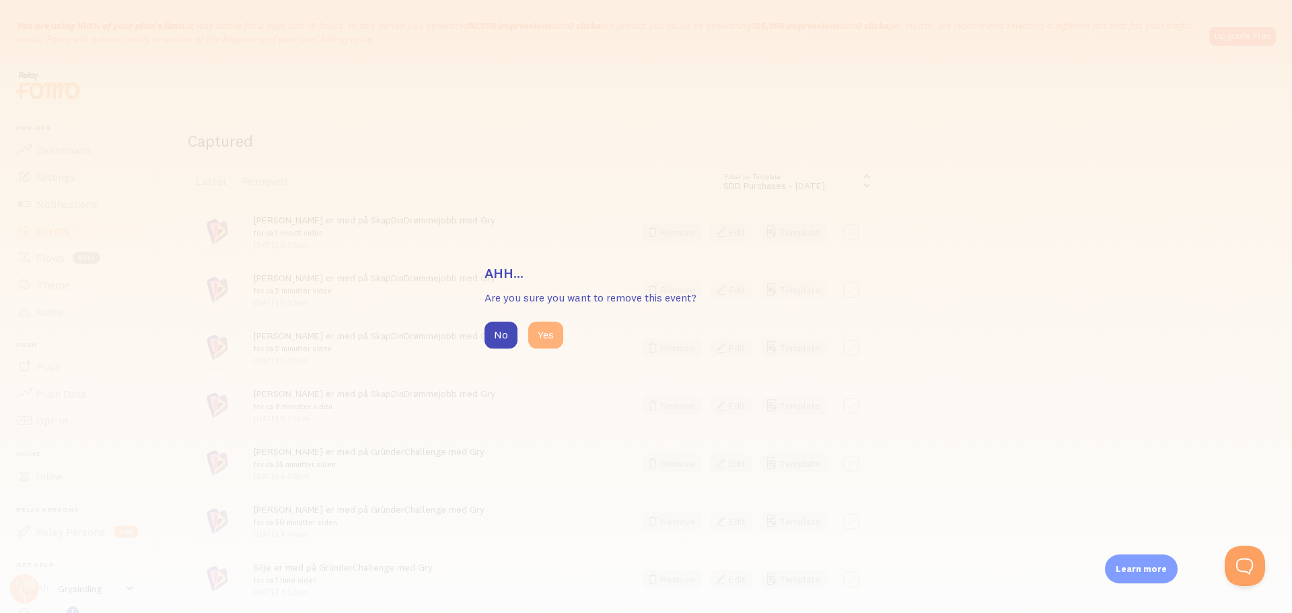
click at [552, 339] on button "Yes" at bounding box center [545, 335] width 35 height 27
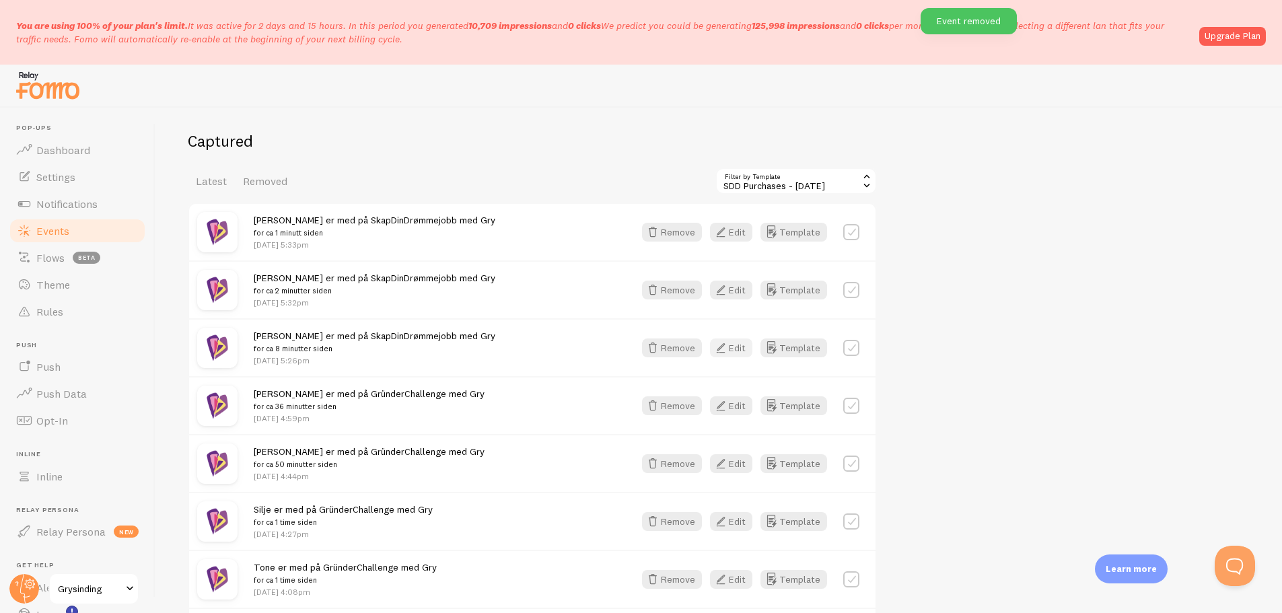
click at [734, 353] on button "Edit" at bounding box center [731, 348] width 42 height 19
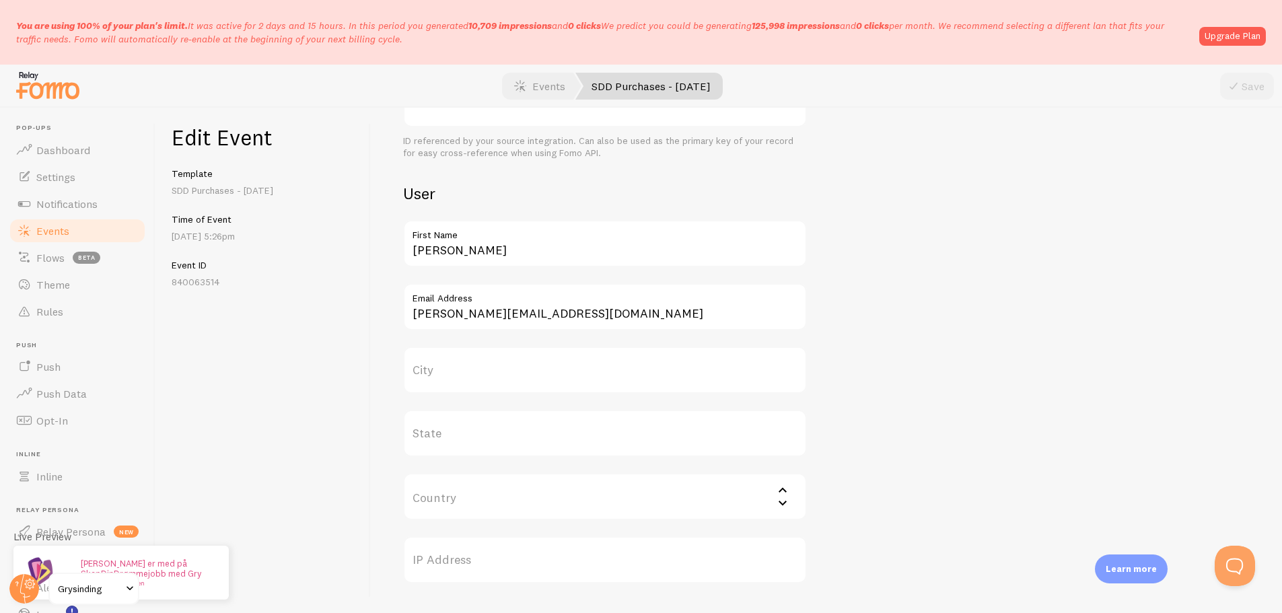
scroll to position [458, 0]
drag, startPoint x: 473, startPoint y: 248, endPoint x: 359, endPoint y: 239, distance: 114.8
click at [359, 239] on div "Edit Event Template SDD Purchases - Sep25 Time of Event Sep 3rd @ 5:26pm Event …" at bounding box center [718, 361] width 1127 height 506
paste input "Maria cm+test1@grysinding.com Subscribed kr 0.00 Aug 18, 2025 Aug 26, 2025 Opti…"
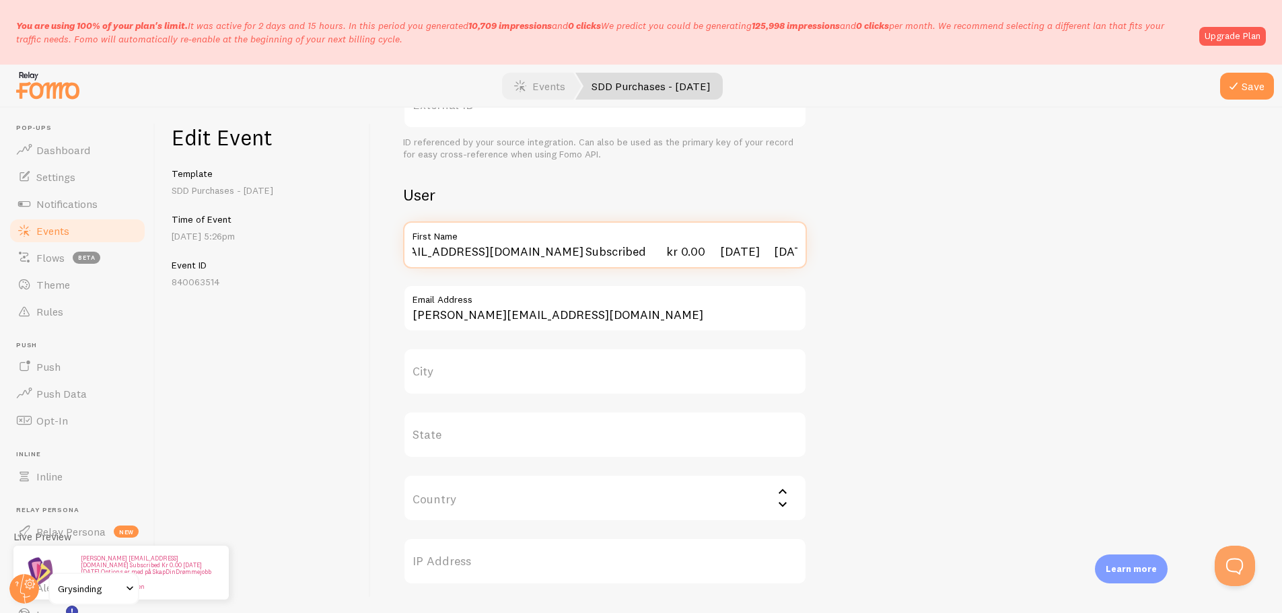
scroll to position [0, 0]
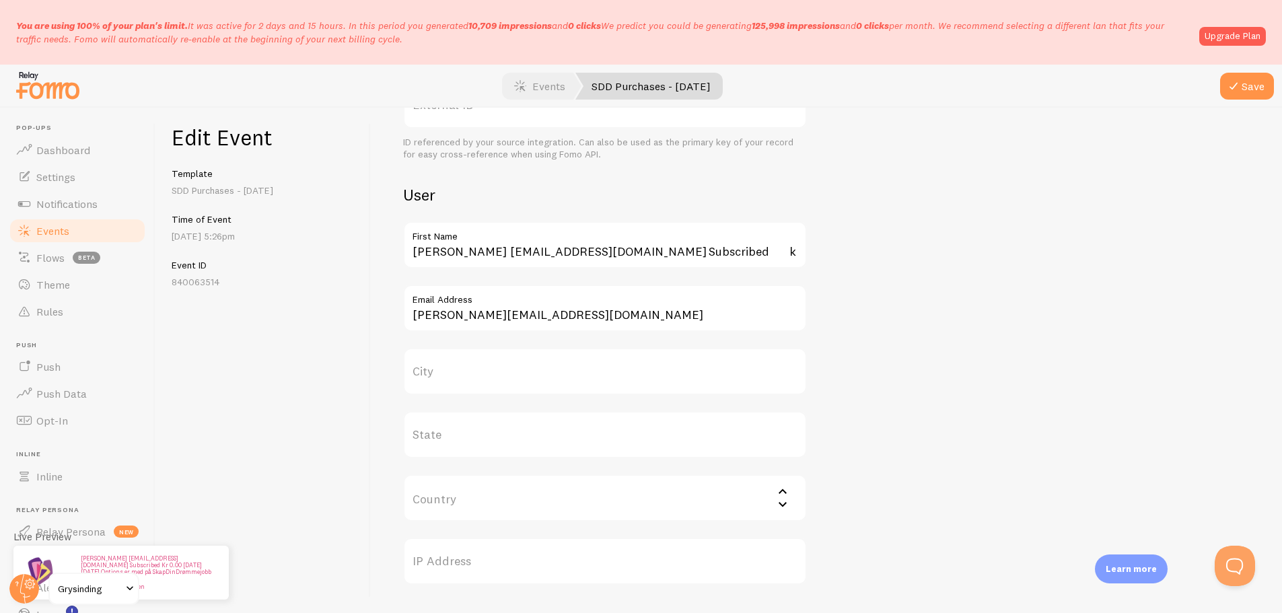
click at [514, 242] on label "First Name" at bounding box center [605, 232] width 404 height 23
click at [514, 242] on input "Maria cm+test1@grysinding.com Subscribed kr 0.00 Aug 18, 2025 Aug 26, 2025 Opti…" at bounding box center [605, 244] width 404 height 47
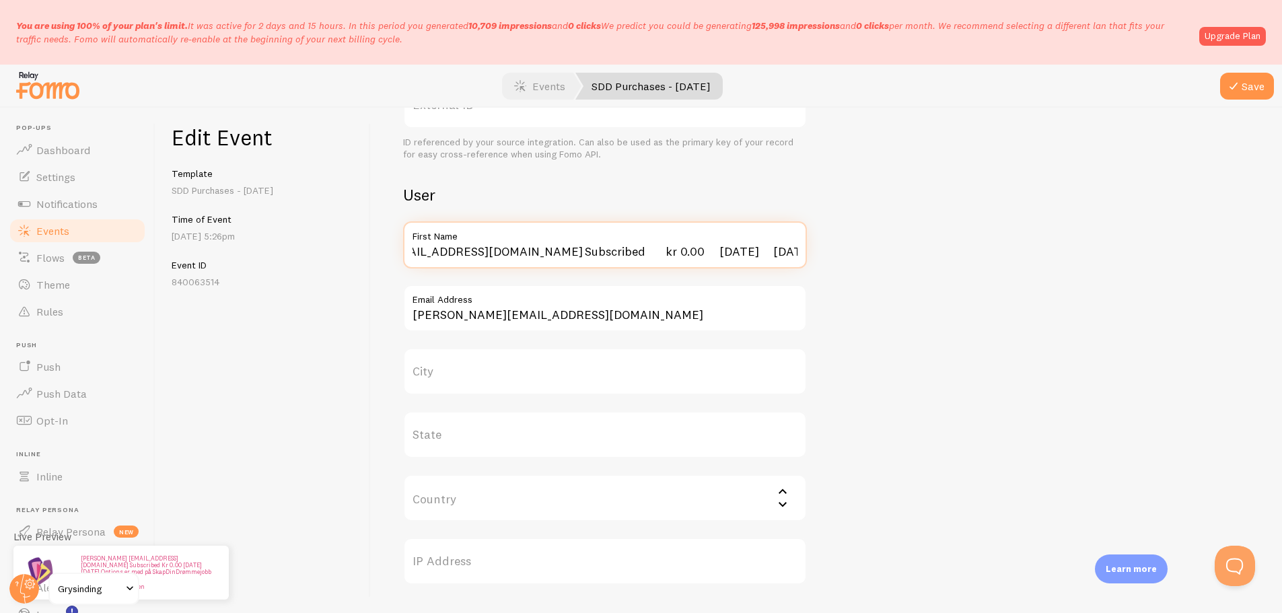
click at [525, 256] on input "Maria cm+test1@grysinding.com Subscribed kr 0.00 Aug 18, 2025 Aug 26, 2025 Opti…" at bounding box center [605, 244] width 404 height 47
type input "Maria"
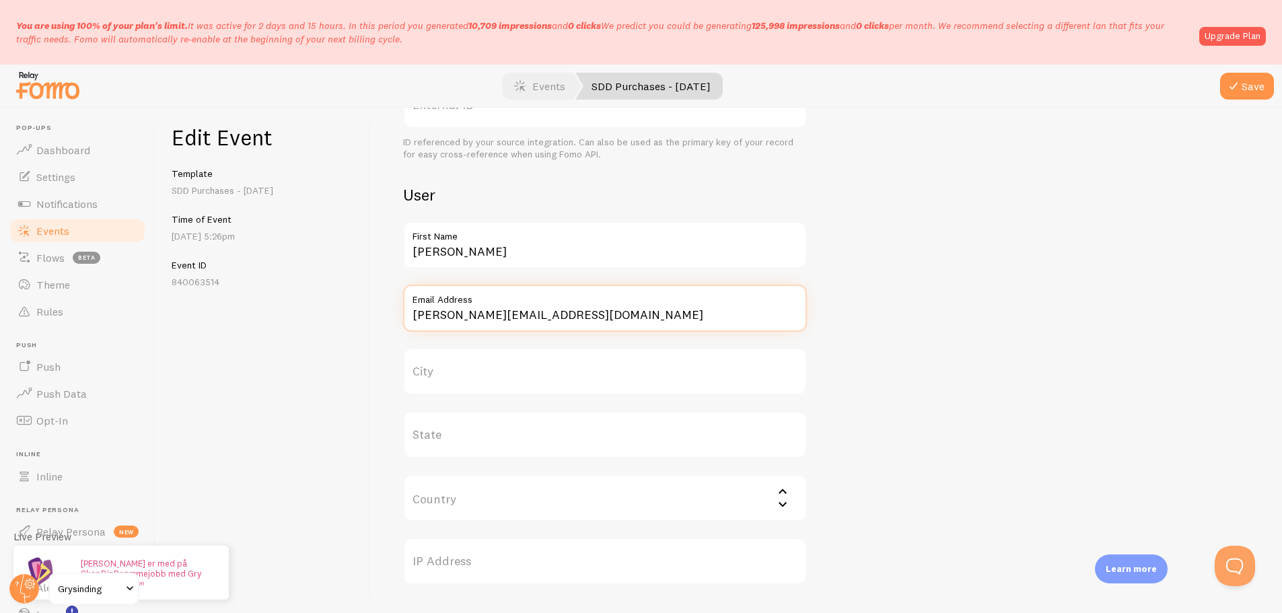
paste input "cm+test1@gry"
type input "cm+test1@grysinding.com"
click at [856, 291] on div "Meta Title This text will be bolded in your notification and link to the Event …" at bounding box center [826, 192] width 847 height 1020
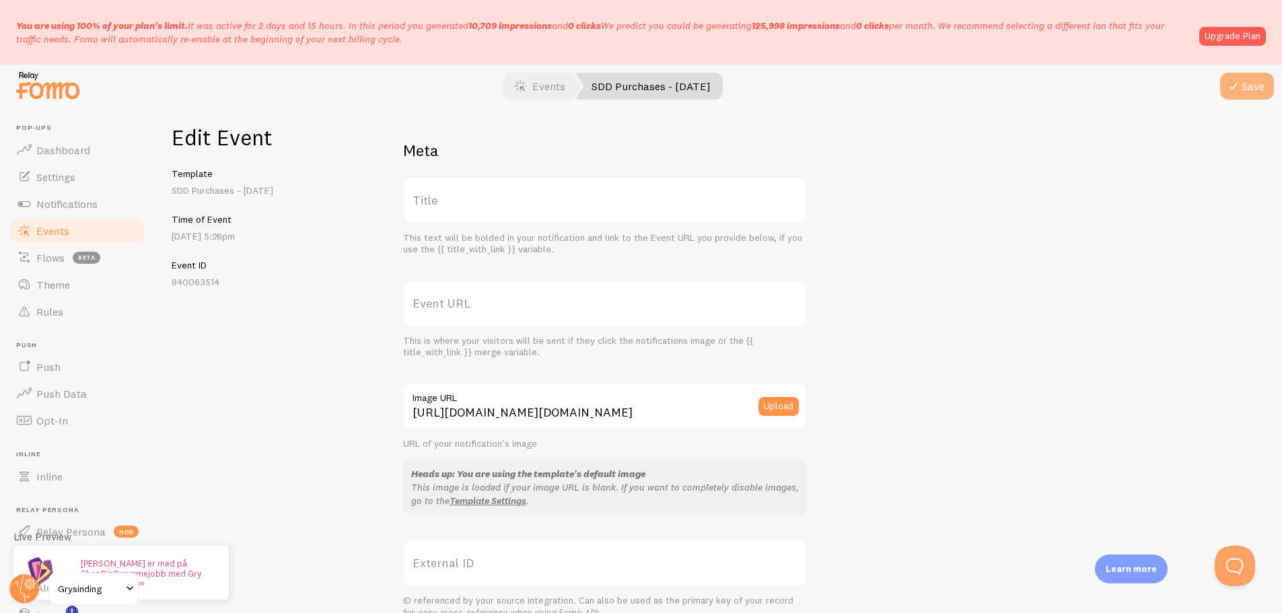
click at [1227, 82] on icon "submit" at bounding box center [1234, 86] width 16 height 16
click at [557, 85] on link "Events" at bounding box center [539, 86] width 83 height 27
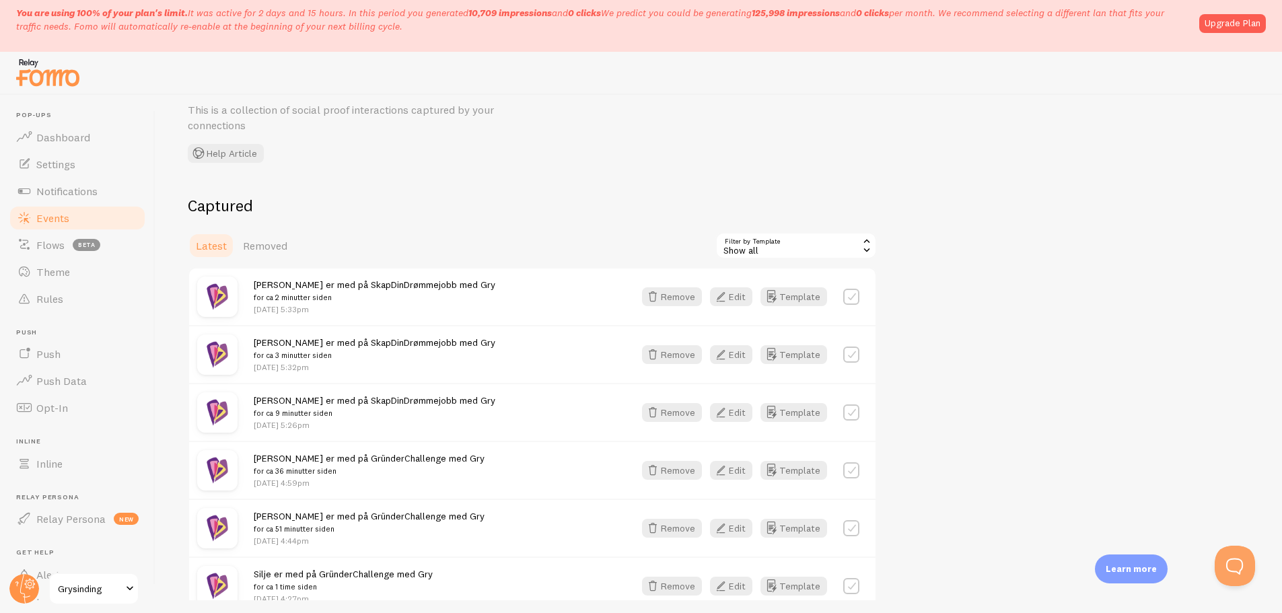
scroll to position [102, 0]
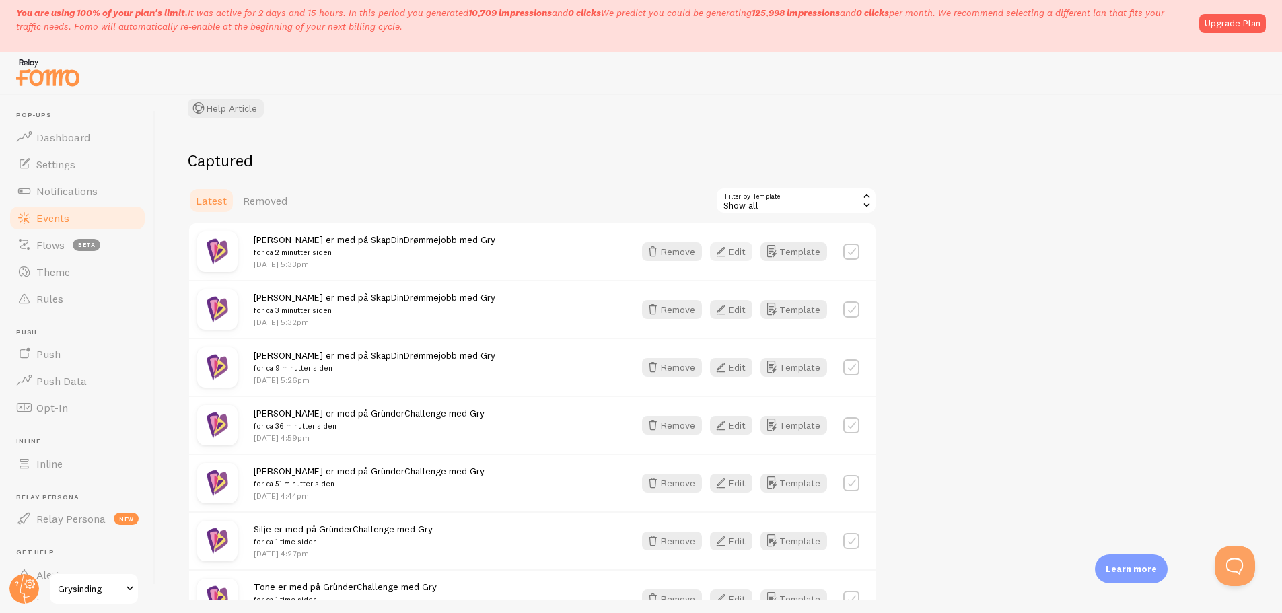
click at [725, 251] on icon "button" at bounding box center [721, 252] width 16 height 16
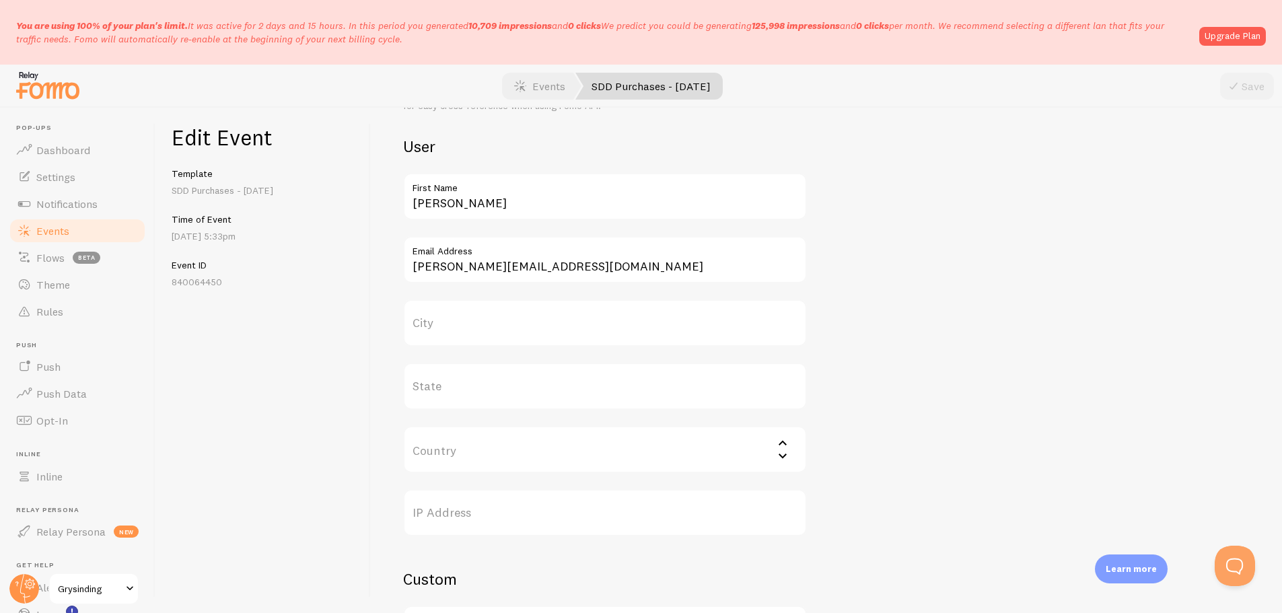
scroll to position [459, 0]
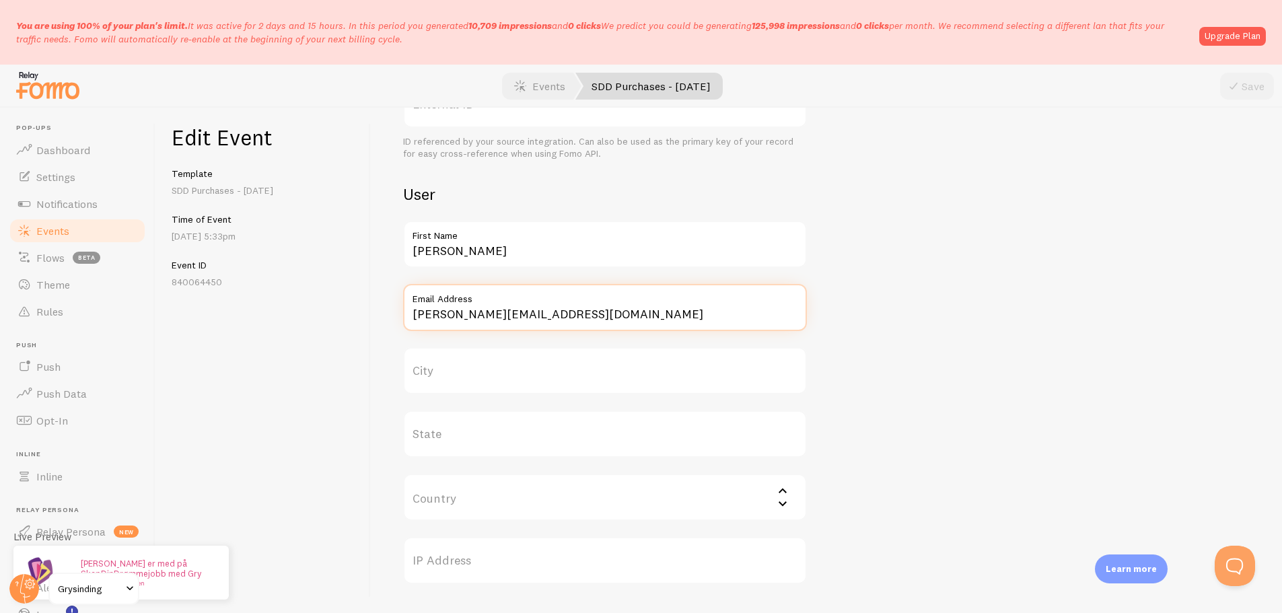
drag, startPoint x: 576, startPoint y: 312, endPoint x: 368, endPoint y: 323, distance: 208.3
click at [368, 323] on div "Edit Event Template SDD Purchases - Sep25 Time of Event Sep 3rd @ 5:33pm Event …" at bounding box center [718, 361] width 1127 height 506
paste input "support@gry"
type input "support@grysinding.com"
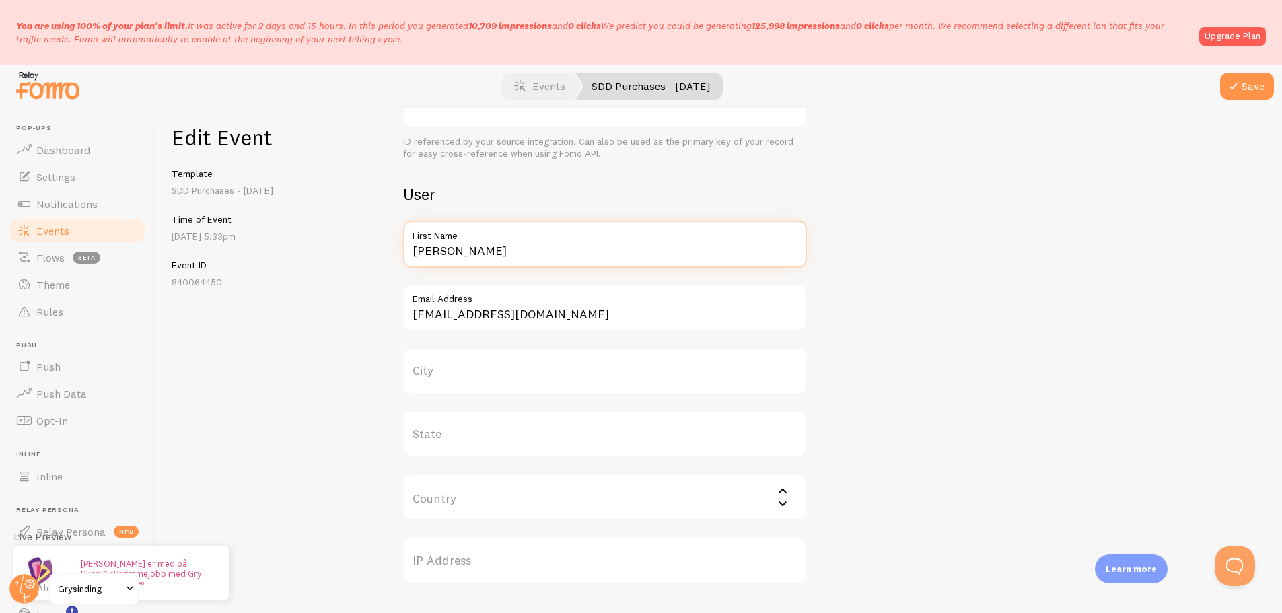
drag, startPoint x: 456, startPoint y: 265, endPoint x: 371, endPoint y: 250, distance: 86.0
click at [371, 250] on div "Meta Title This text will be bolded in your notification and link to the Event …" at bounding box center [826, 361] width 911 height 506
type input "Kwesi"
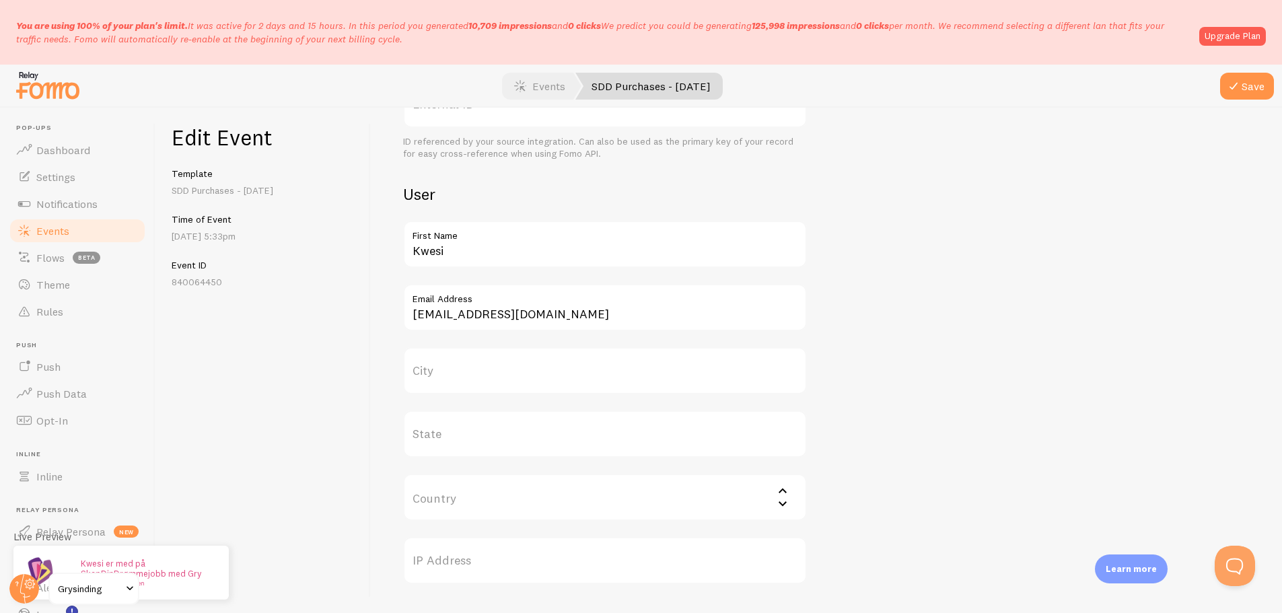
click at [1252, 100] on div at bounding box center [641, 86] width 1282 height 43
click at [1252, 93] on button "Save" at bounding box center [1247, 86] width 54 height 27
click at [1006, 281] on div "Meta Title This text will be bolded in your notification and link to the Event …" at bounding box center [826, 191] width 847 height 1020
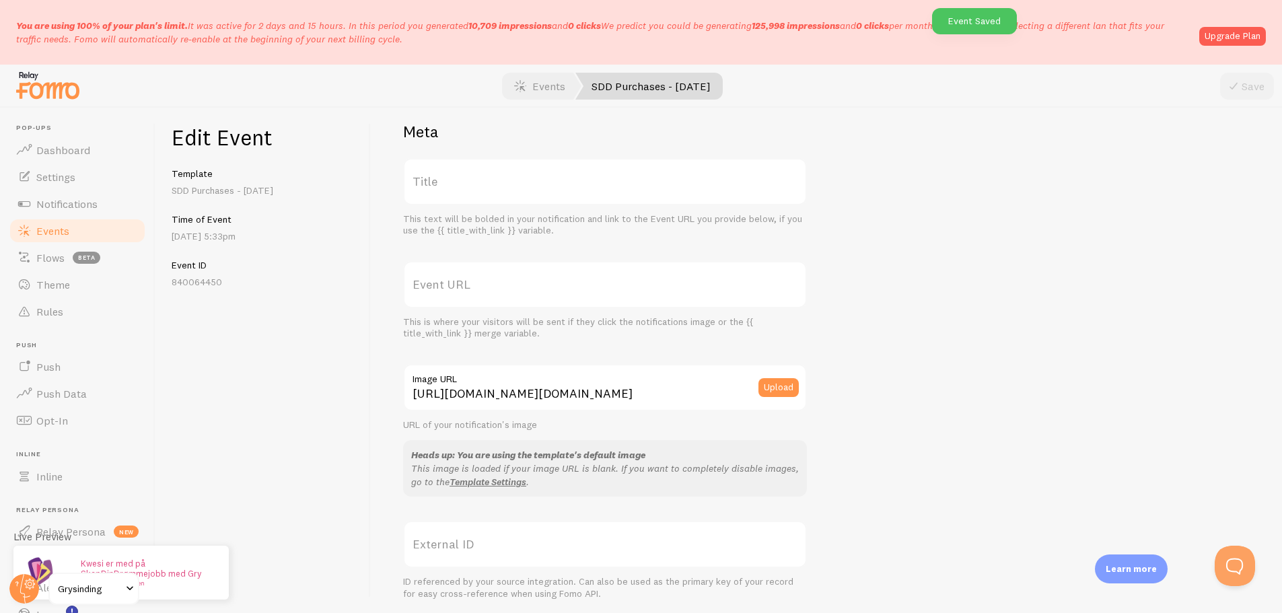
scroll to position [0, 0]
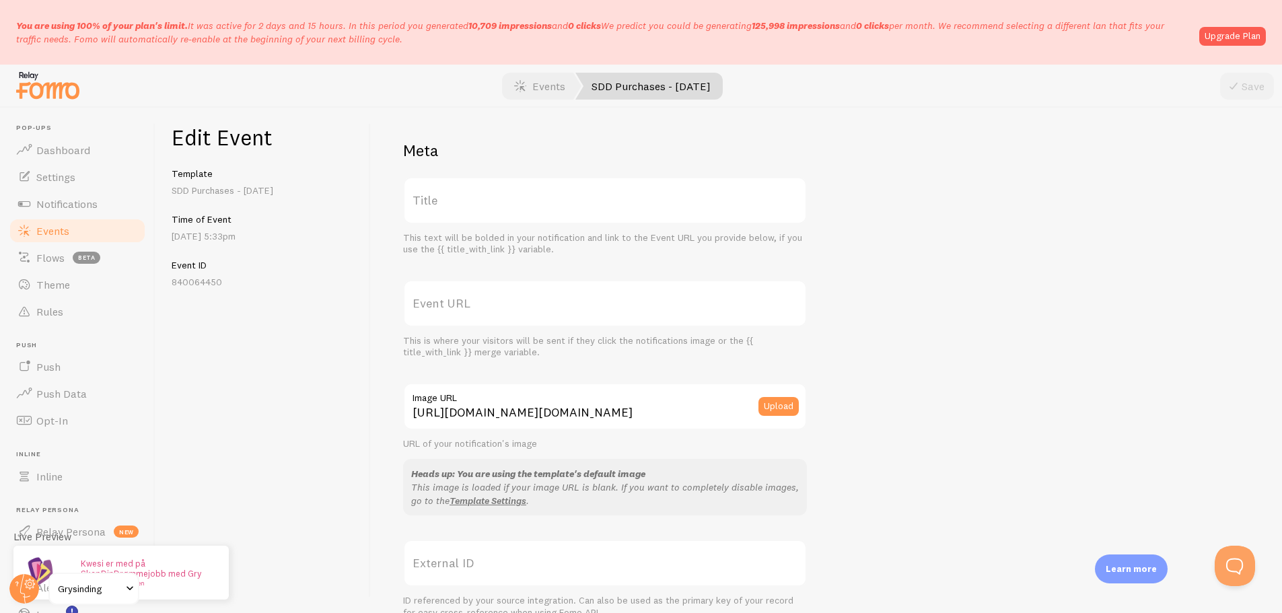
click at [85, 234] on link "Events" at bounding box center [77, 230] width 139 height 27
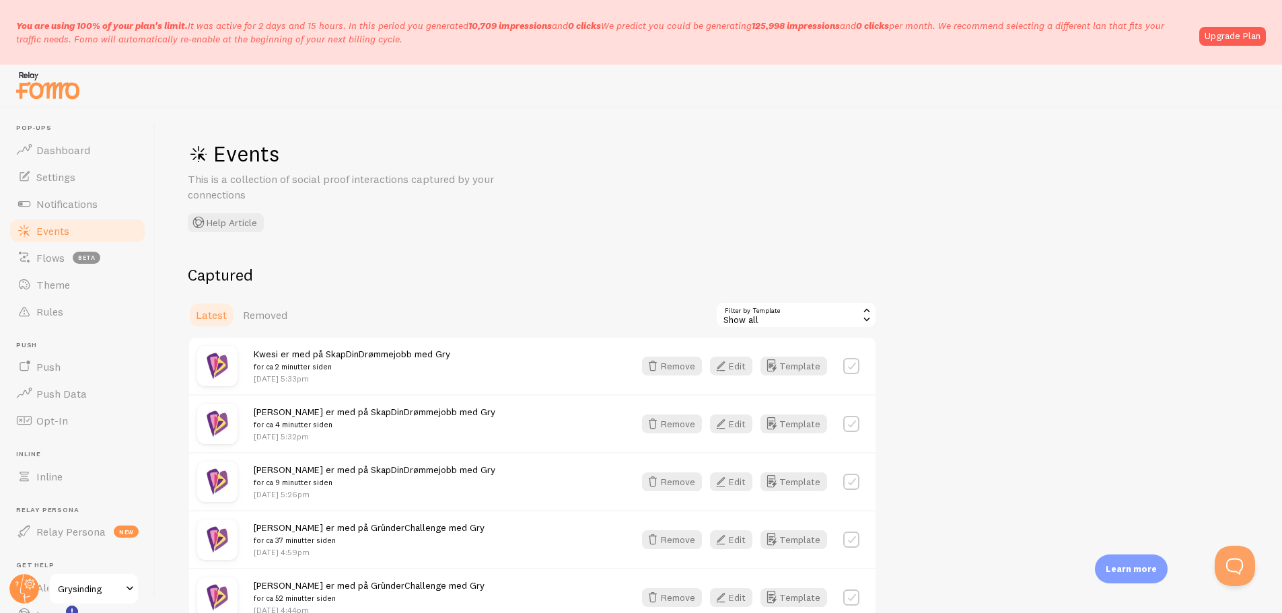
click at [281, 46] on div "You are using 100% of your plan's limit. It was active for 2 days and 15 hours.…" at bounding box center [641, 32] width 1282 height 65
click at [522, 40] on p "You are using 100% of your plan's limit. It was active for 2 days and 15 hours.…" at bounding box center [603, 32] width 1175 height 27
